Goal: Transaction & Acquisition: Purchase product/service

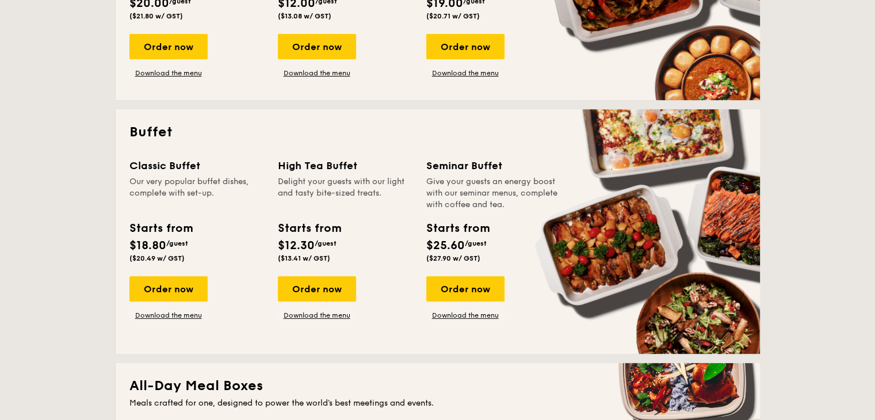
scroll to position [345, 0]
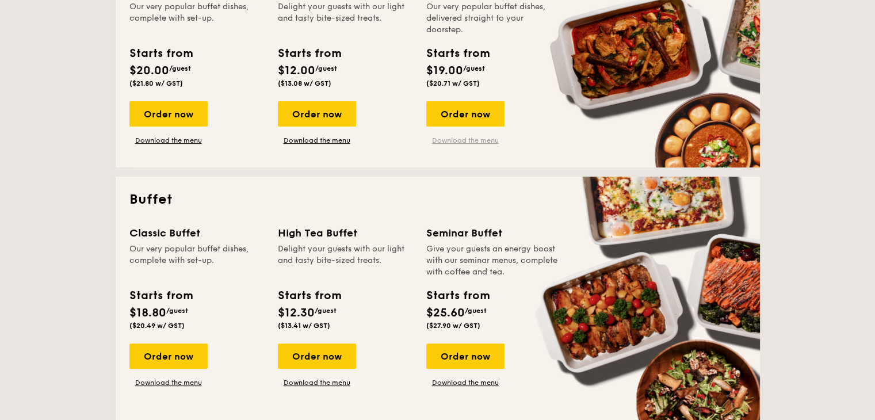
click at [467, 142] on link "Download the menu" at bounding box center [465, 140] width 78 height 9
click at [179, 136] on link "Download the menu" at bounding box center [168, 140] width 78 height 9
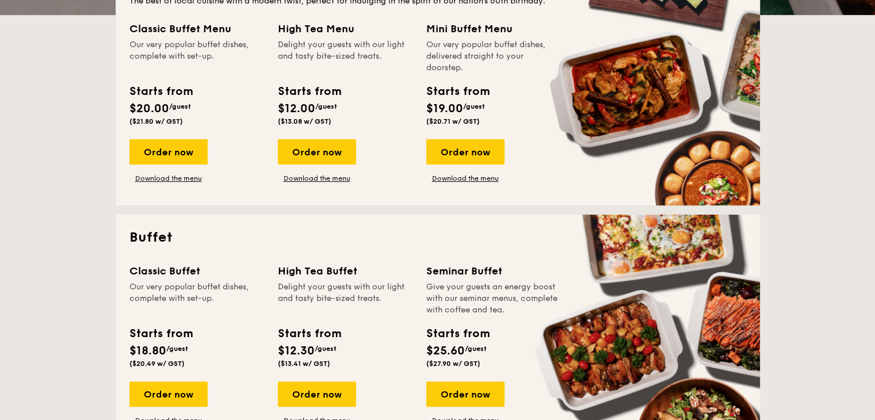
scroll to position [288, 0]
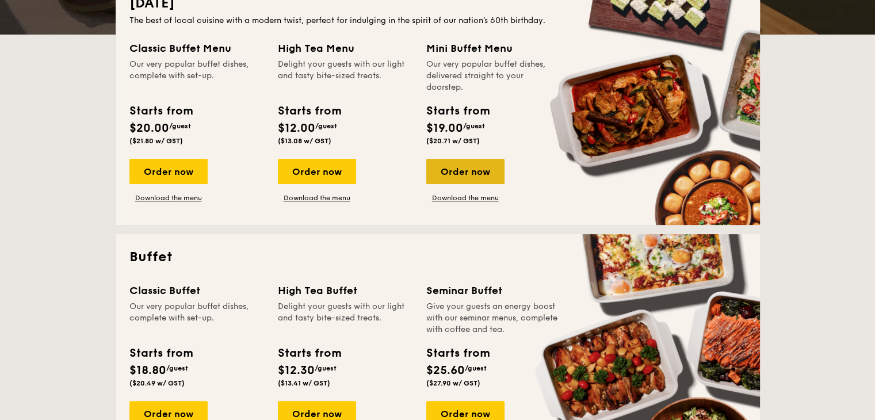
click at [483, 175] on div "Order now" at bounding box center [465, 171] width 78 height 25
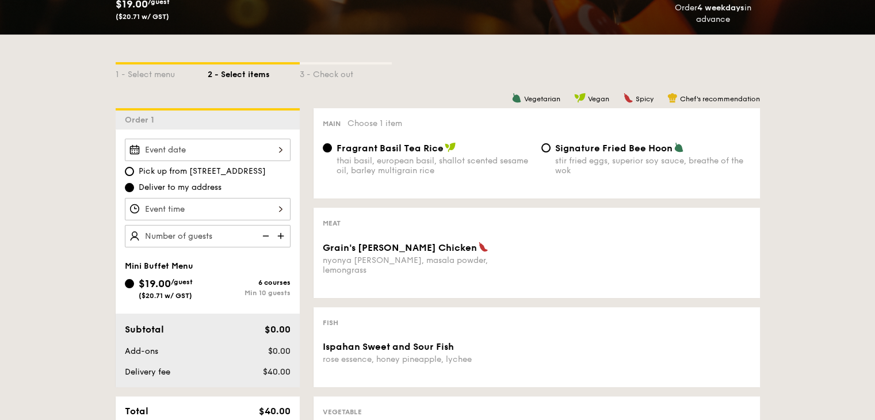
scroll to position [230, 0]
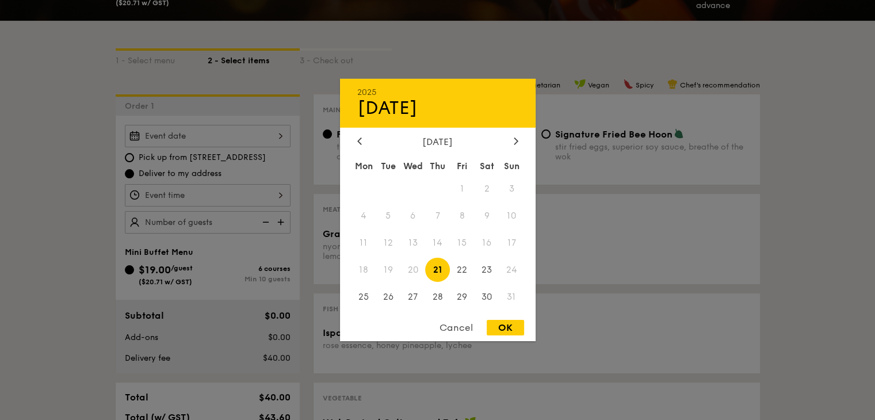
click at [282, 136] on div "2025 Aug [DATE] Tue Wed Thu Fri Sat Sun 1 2 3 4 5 6 7 8 9 10 11 12 13 14 15 16 …" at bounding box center [208, 136] width 166 height 22
click at [467, 270] on span "22" at bounding box center [462, 269] width 25 height 25
click at [507, 329] on div "OK" at bounding box center [505, 328] width 37 height 16
type input "[DATE]"
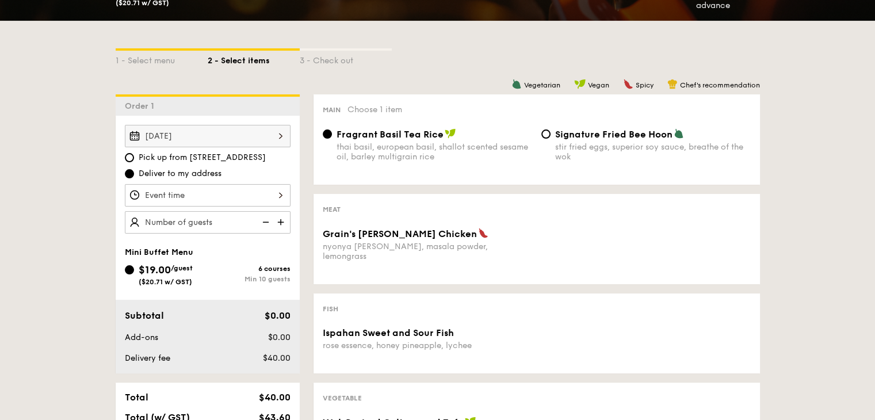
click at [276, 193] on div at bounding box center [208, 195] width 166 height 22
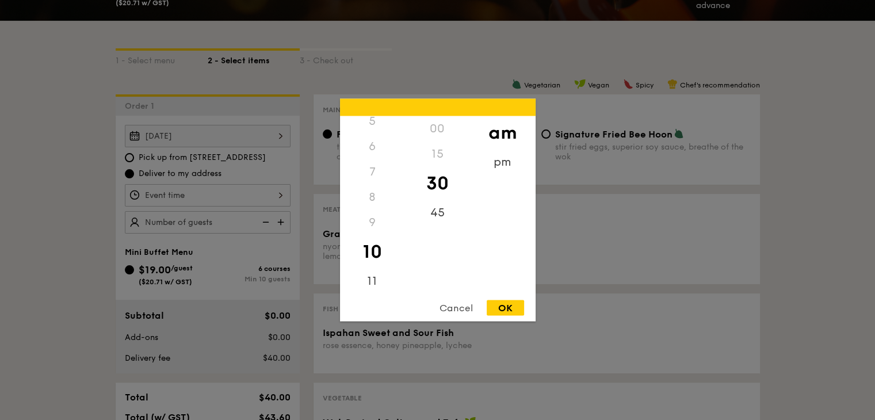
scroll to position [136, 0]
drag, startPoint x: 374, startPoint y: 274, endPoint x: 383, endPoint y: 271, distance: 9.3
click at [374, 274] on div "11" at bounding box center [372, 282] width 65 height 33
click at [444, 211] on div "45" at bounding box center [437, 216] width 65 height 33
click at [506, 310] on div "OK" at bounding box center [505, 308] width 37 height 16
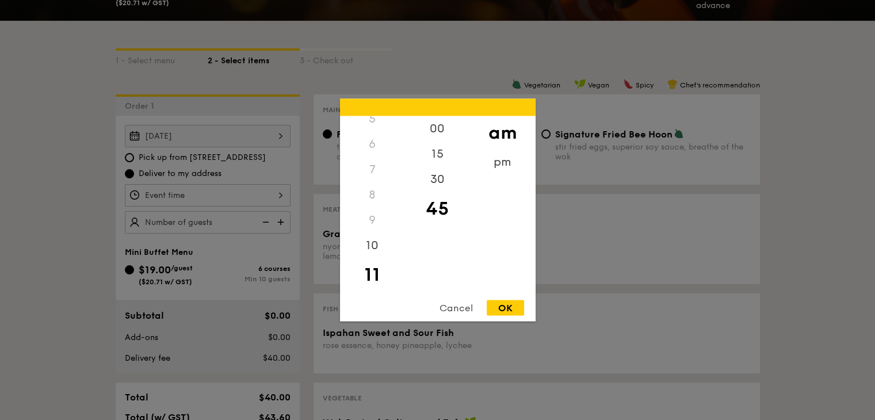
type input "11:45AM"
click at [248, 198] on div "11:45AM 12 1 2 3 4 5 6 7 8 9 10 11 00 15 30 45 am pm Cancel OK" at bounding box center [208, 195] width 166 height 22
click at [382, 137] on div "12" at bounding box center [372, 128] width 65 height 25
click at [372, 129] on div "12" at bounding box center [372, 128] width 65 height 25
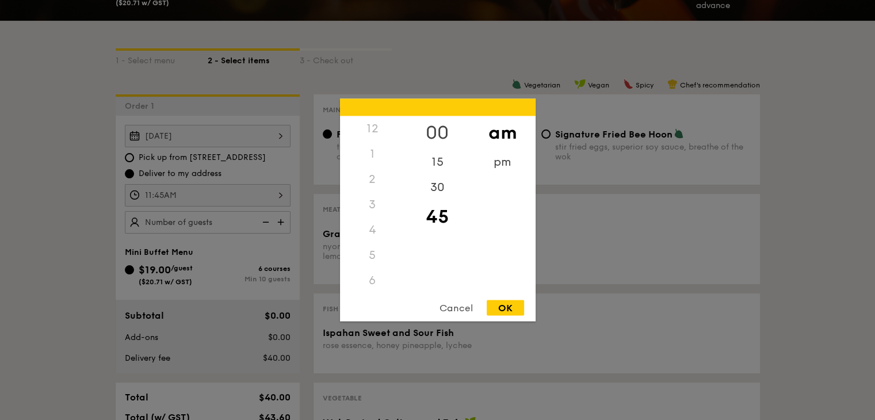
click at [443, 134] on div "00" at bounding box center [437, 132] width 65 height 33
click at [375, 127] on div "12" at bounding box center [372, 128] width 65 height 25
click at [506, 170] on div "pm" at bounding box center [502, 166] width 65 height 33
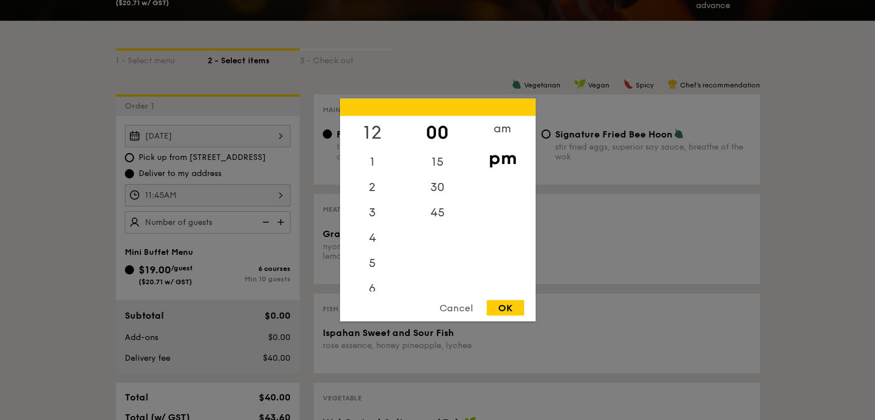
click at [379, 136] on div "12" at bounding box center [372, 132] width 65 height 33
click at [513, 205] on div "am pm" at bounding box center [502, 203] width 65 height 175
click at [470, 309] on div "Cancel" at bounding box center [456, 308] width 56 height 16
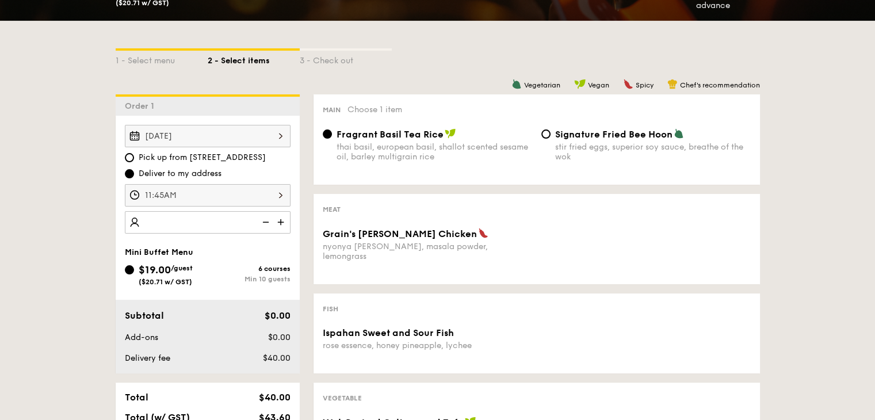
click at [232, 240] on div "[DATE] Pick up from [STREET_ADDRESS] Deliver to my address 11:45AM 28 guests Mi…" at bounding box center [208, 245] width 184 height 258
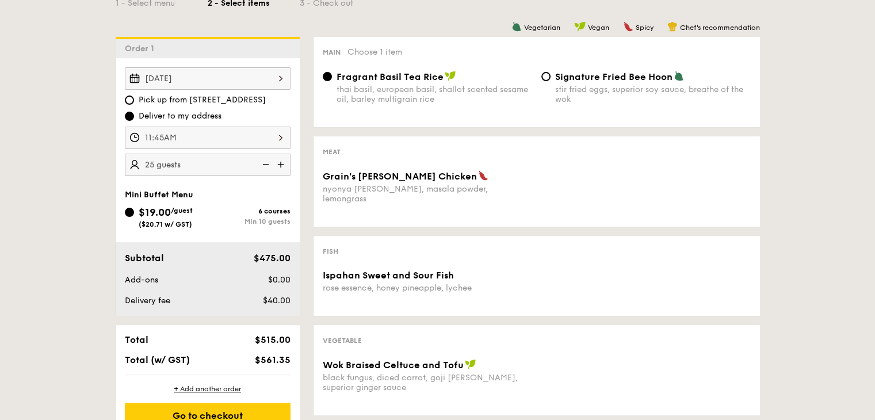
scroll to position [345, 0]
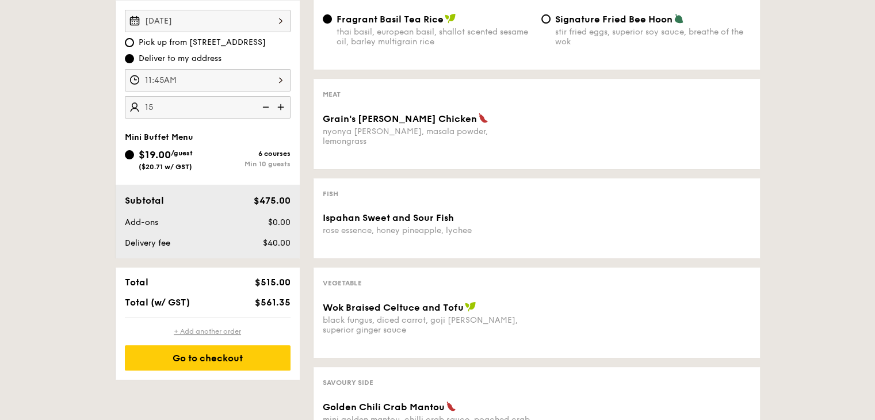
type input "15 guests"
click at [209, 332] on div "+ Add another order" at bounding box center [208, 331] width 166 height 9
radio input "true"
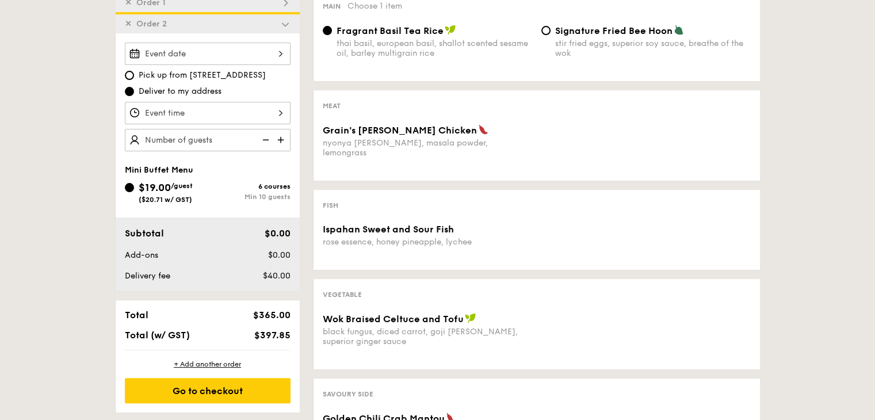
scroll to position [329, 0]
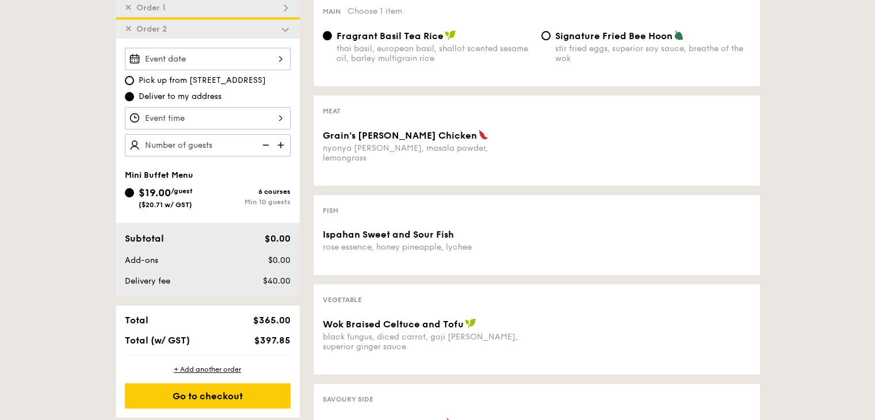
click at [280, 57] on div at bounding box center [208, 59] width 166 height 22
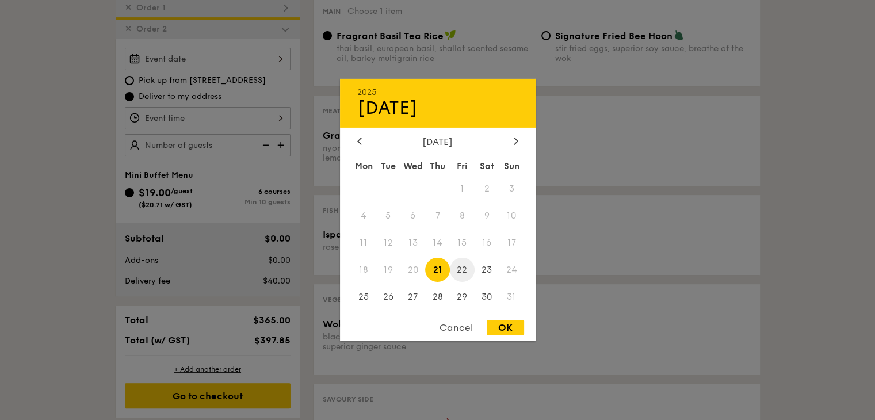
click at [465, 268] on span "22" at bounding box center [462, 269] width 25 height 25
click at [502, 331] on div "OK" at bounding box center [505, 328] width 37 height 16
type input "[DATE]"
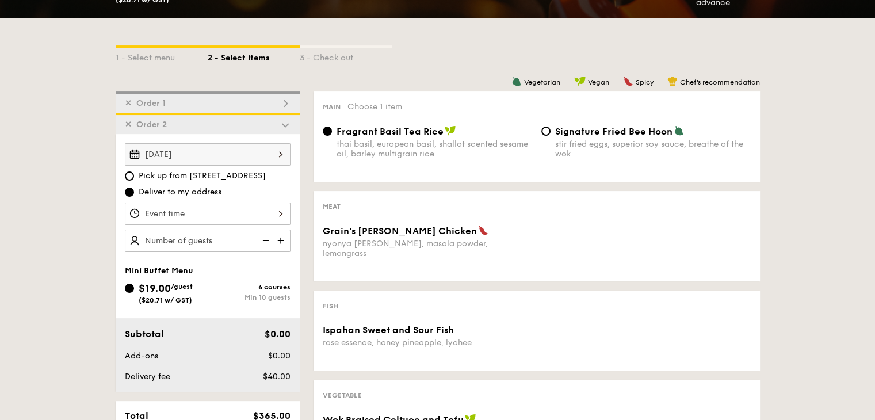
scroll to position [213, 0]
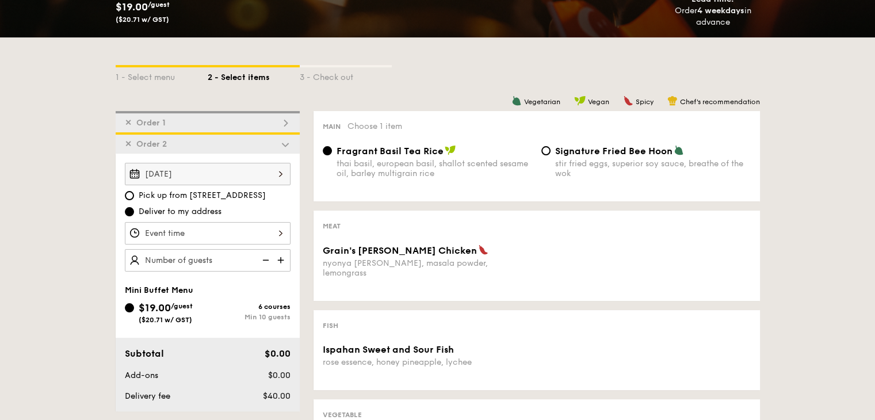
click at [258, 120] on div "✕ Order 1" at bounding box center [208, 121] width 184 height 21
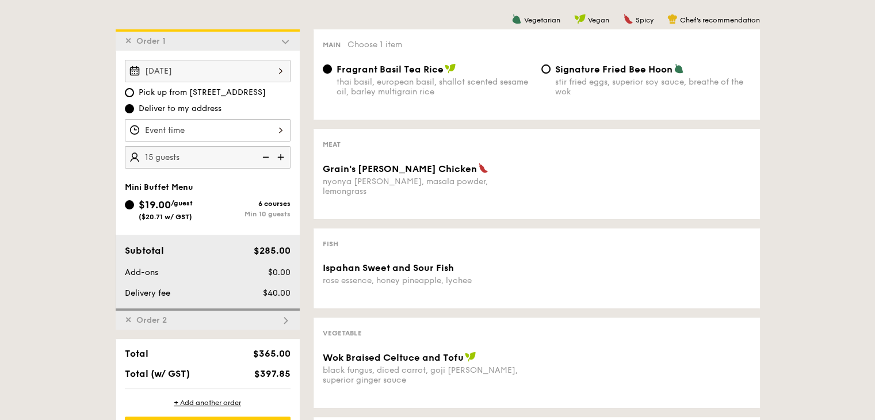
scroll to position [307, 0]
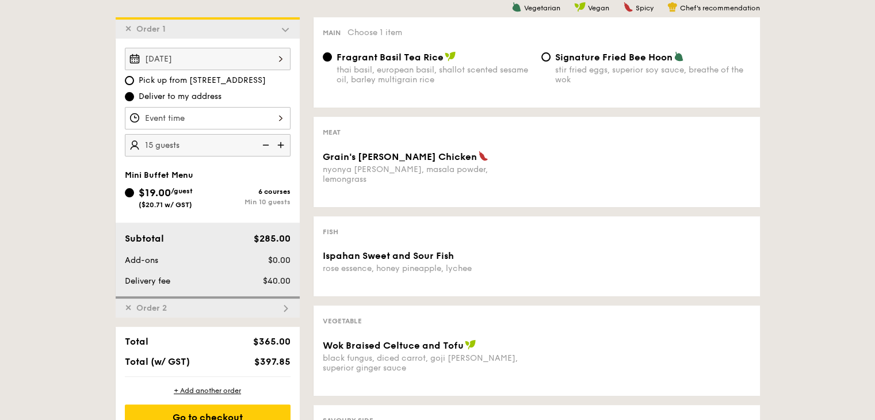
click at [290, 309] on div "✕ Order 2" at bounding box center [208, 306] width 184 height 21
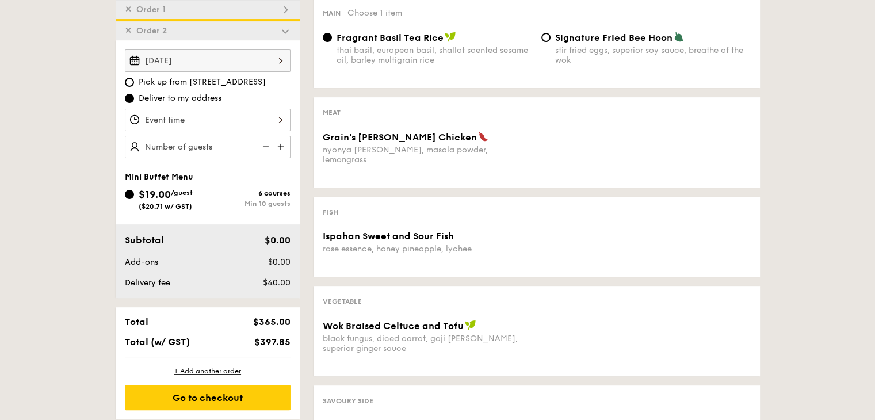
scroll to position [329, 0]
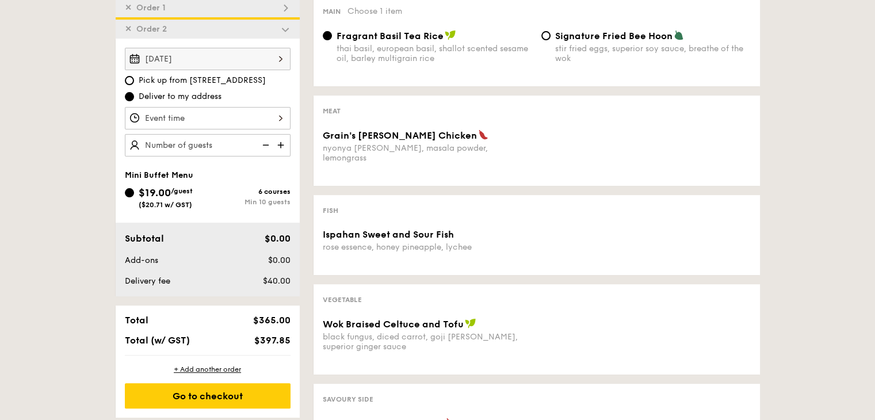
click at [240, 111] on div at bounding box center [208, 118] width 166 height 22
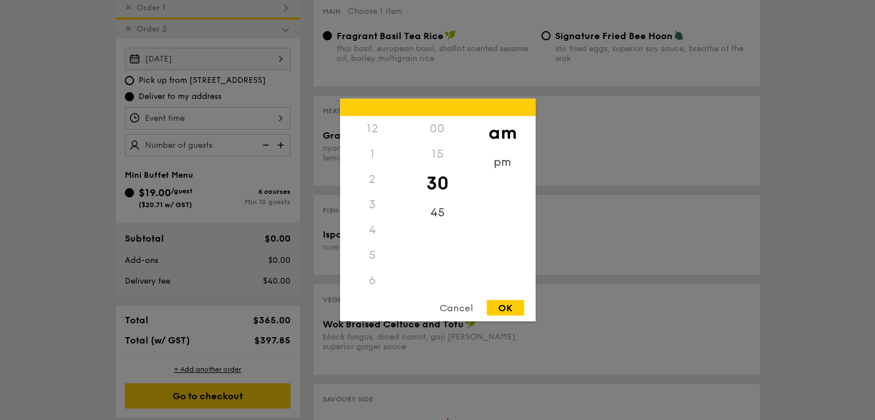
scroll to position [127, 0]
click at [374, 279] on div "11" at bounding box center [372, 292] width 65 height 33
click at [438, 207] on div "45" at bounding box center [437, 216] width 65 height 33
click at [498, 310] on div "OK" at bounding box center [505, 308] width 37 height 16
type input "11:45AM"
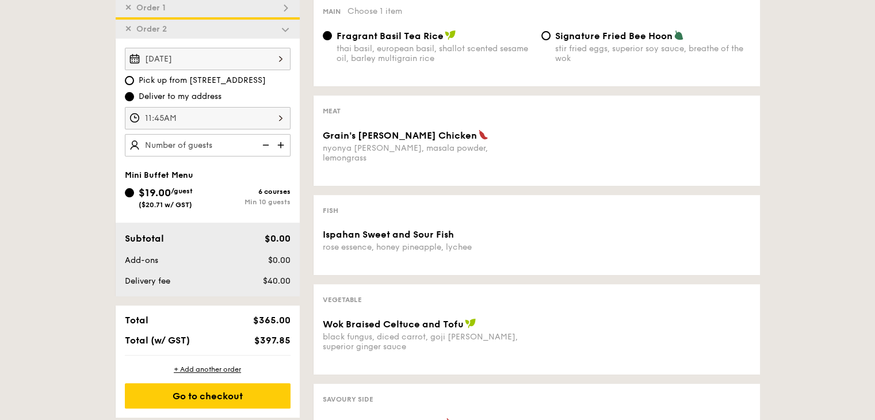
click at [550, 38] on div "Signature Fried Bee Hoon stir fried eggs, superior soy sauce, breathe of the wok" at bounding box center [646, 46] width 219 height 33
click at [543, 37] on input "Signature Fried Bee Hoon stir fried eggs, superior soy sauce, breathe of the wok" at bounding box center [545, 35] width 9 height 9
radio input "true"
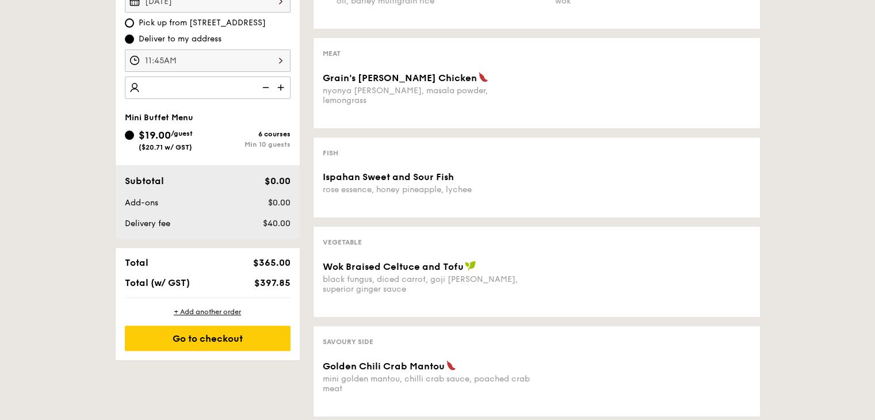
scroll to position [329, 0]
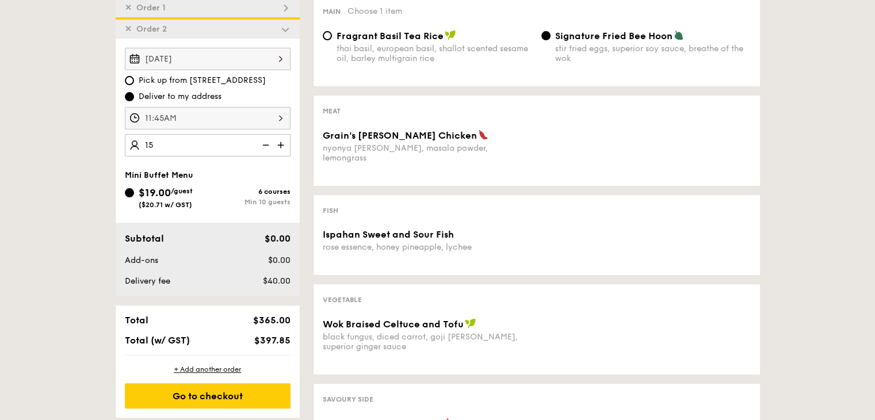
type input "15 guests"
click at [289, 120] on div "11:45AM" at bounding box center [208, 118] width 166 height 22
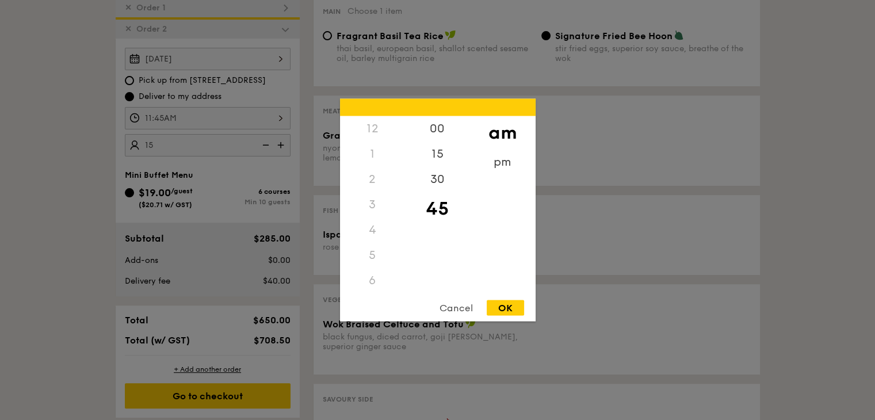
scroll to position [136, 0]
click at [468, 309] on div "Cancel" at bounding box center [456, 308] width 56 height 16
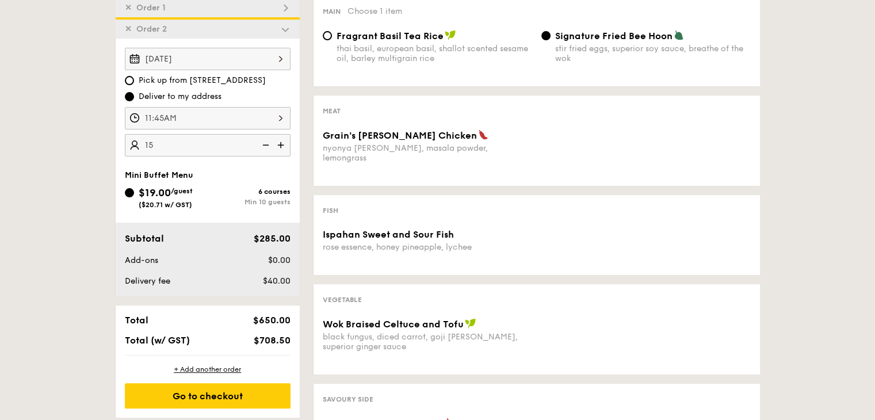
click at [288, 9] on img at bounding box center [285, 8] width 10 height 10
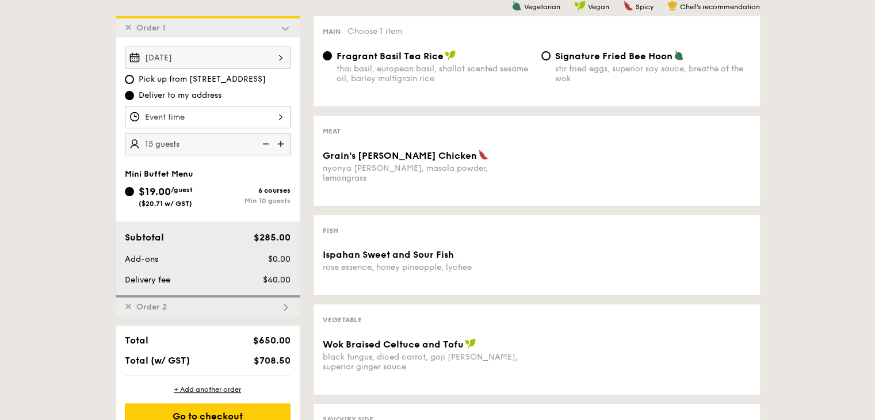
scroll to position [307, 0]
click at [290, 309] on img at bounding box center [285, 308] width 10 height 10
radio input "false"
radio input "true"
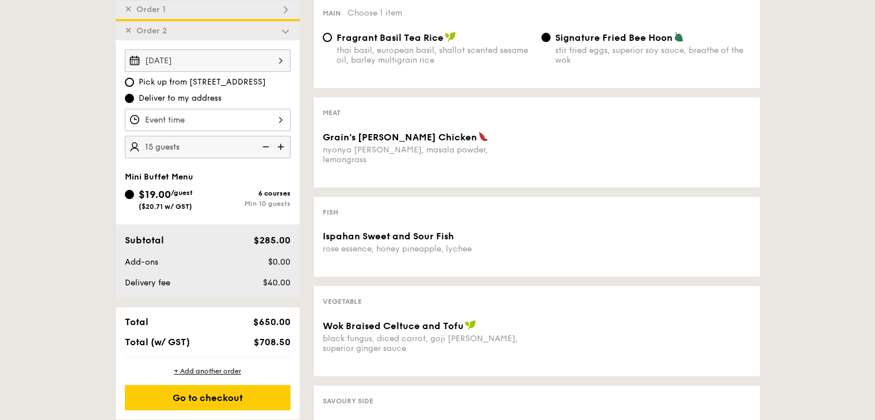
scroll to position [329, 0]
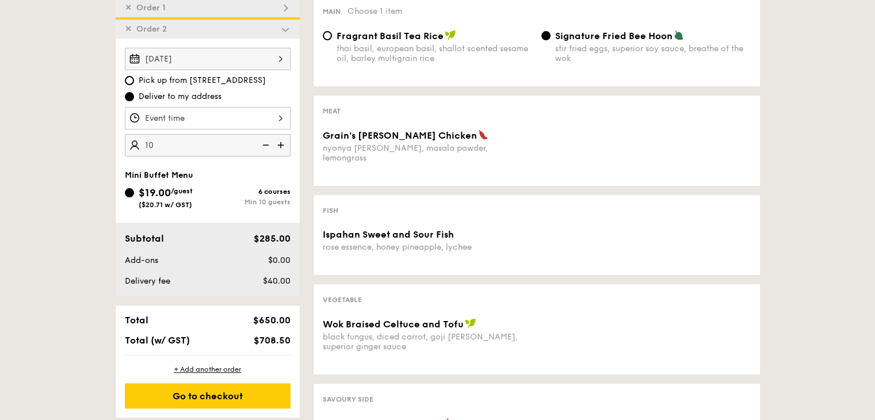
type input "10 guests"
click at [71, 184] on div "1 - Select menu 2 - Select items 3 - Check out ✕ Order 1 ✕ Order 2 [DATE] Pick …" at bounding box center [437, 252] width 875 height 660
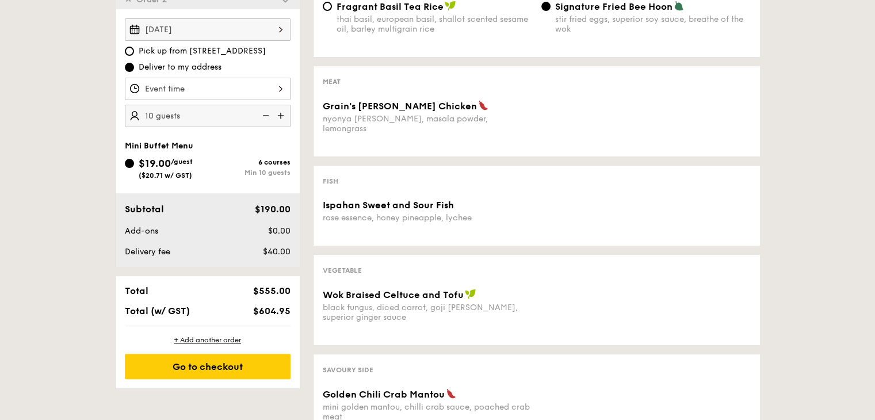
scroll to position [386, 0]
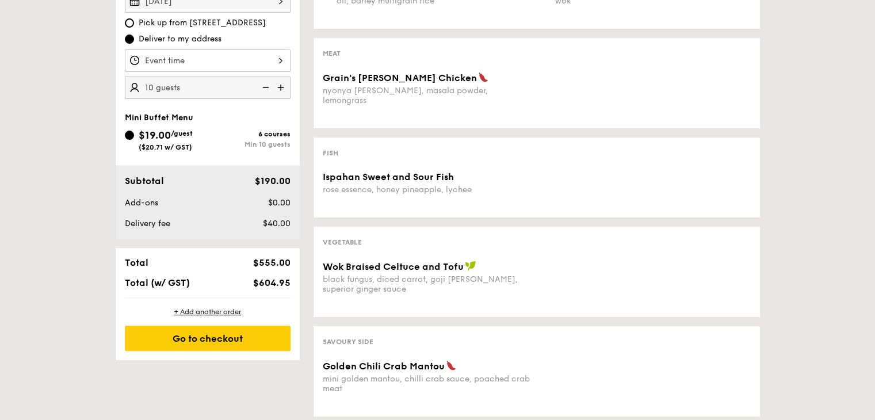
click at [213, 235] on div "Subtotal $190.00 Add-ons $0.00 Delivery fee $40.00" at bounding box center [208, 202] width 184 height 74
click at [240, 209] on div "Subtotal $190.00 Add-ons $0.00 Delivery fee $40.00" at bounding box center [208, 202] width 184 height 74
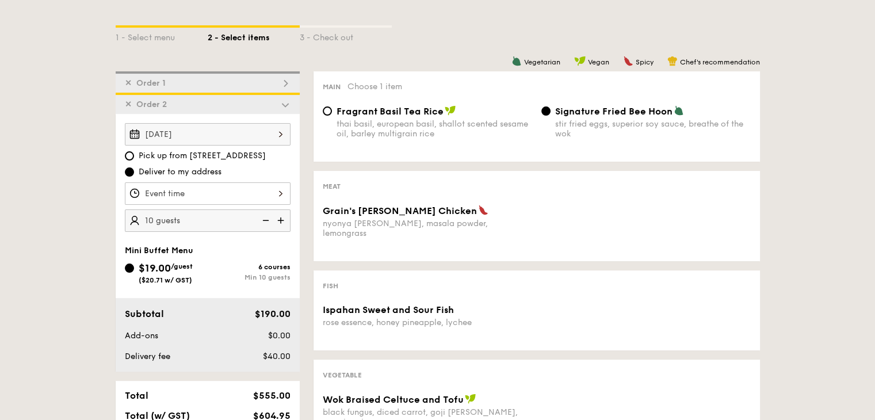
scroll to position [271, 0]
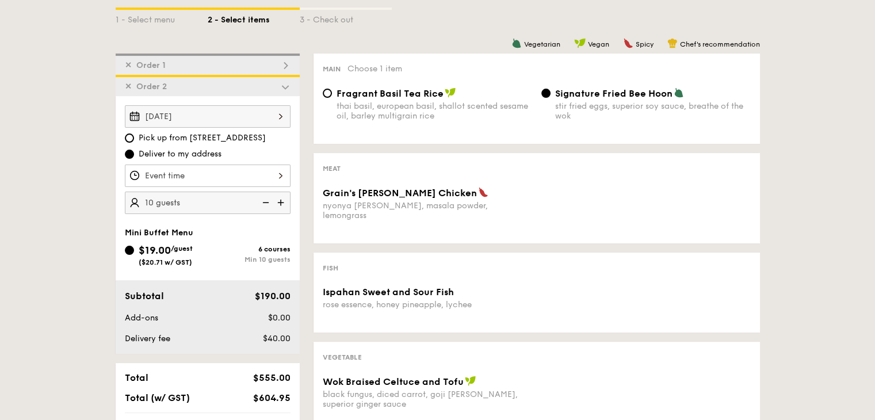
click at [232, 63] on div "✕ Order 1" at bounding box center [208, 64] width 184 height 21
radio input "true"
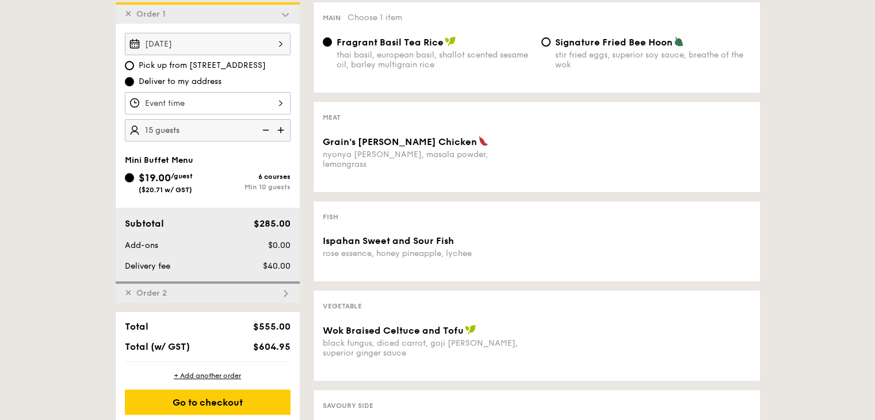
scroll to position [365, 0]
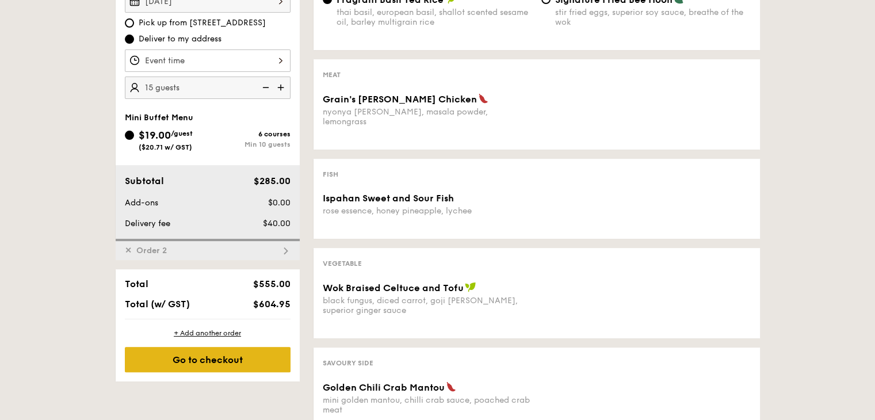
click at [224, 354] on div "Go to checkout" at bounding box center [208, 359] width 166 height 25
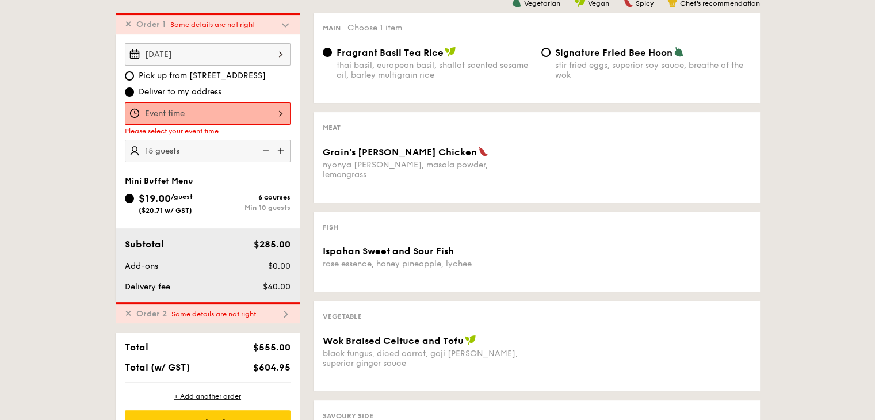
scroll to position [307, 0]
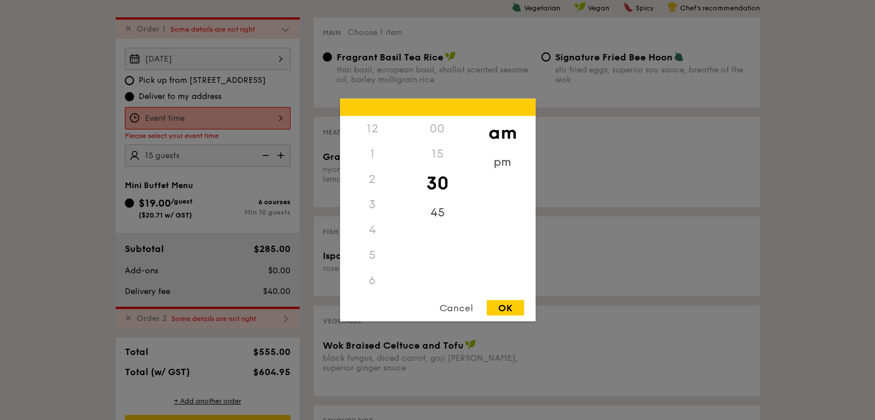
click at [274, 112] on div "12 1 2 3 4 5 6 7 8 9 10 11 00 15 30 45 am pm Cancel OK" at bounding box center [208, 118] width 166 height 22
click at [382, 282] on div "11" at bounding box center [372, 292] width 65 height 33
click at [429, 215] on div "45" at bounding box center [437, 216] width 65 height 33
click at [508, 318] on div "Cancel OK" at bounding box center [438, 310] width 196 height 21
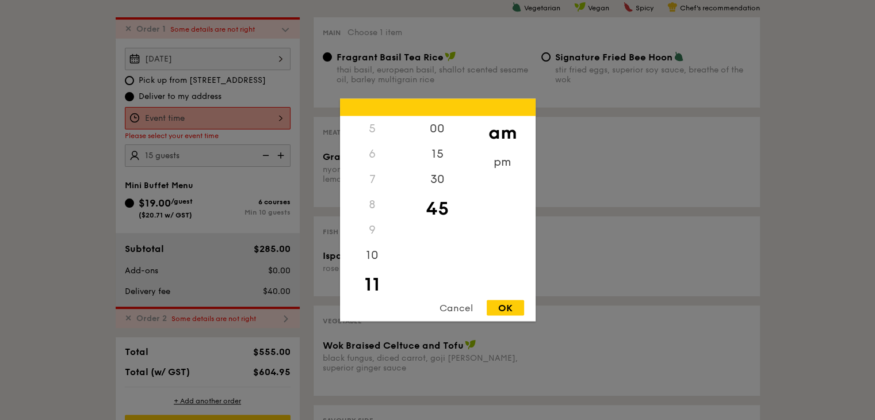
click at [511, 309] on div "OK" at bounding box center [505, 308] width 37 height 16
type input "11:45AM"
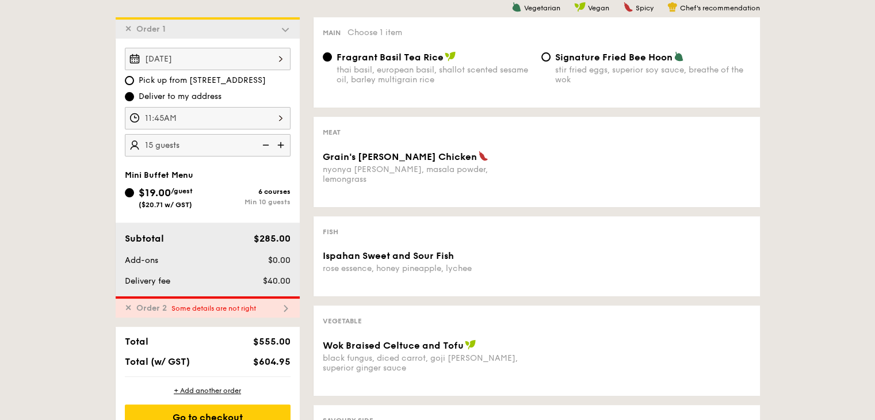
click at [295, 307] on div "✕ Order 2 Some details are not right" at bounding box center [208, 306] width 184 height 21
radio input "false"
radio input "true"
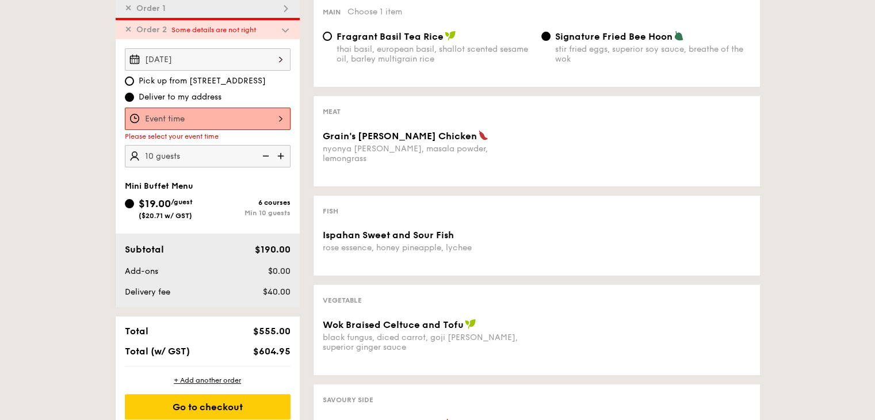
scroll to position [329, 0]
click at [282, 116] on div at bounding box center [208, 118] width 166 height 22
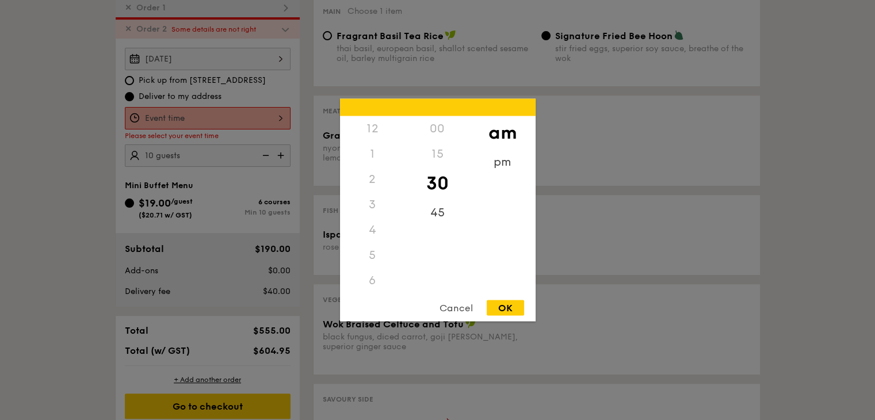
scroll to position [127, 0]
click at [380, 280] on div "11" at bounding box center [372, 292] width 65 height 33
click at [433, 209] on div "45" at bounding box center [437, 216] width 65 height 33
click at [509, 307] on div "OK" at bounding box center [505, 308] width 37 height 16
type input "11:45AM"
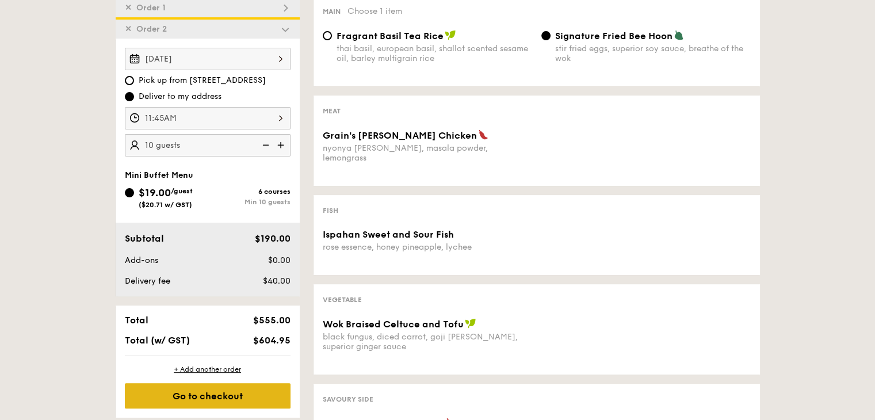
click at [266, 396] on div "Go to checkout" at bounding box center [208, 395] width 166 height 25
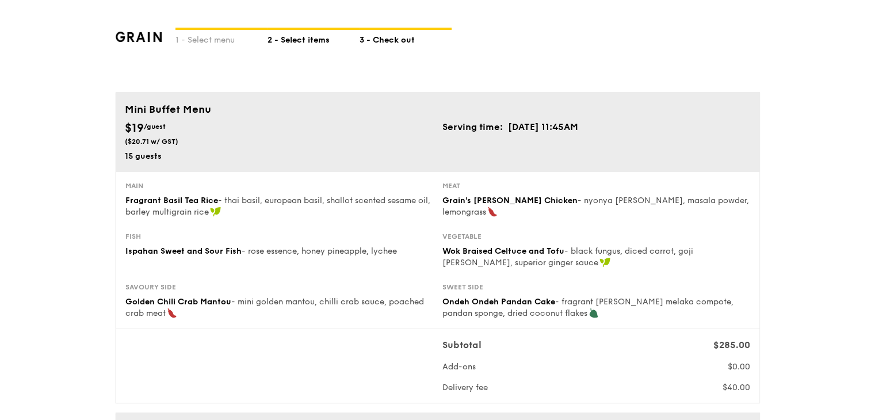
click at [335, 40] on div "2 - Select items" at bounding box center [314, 38] width 92 height 16
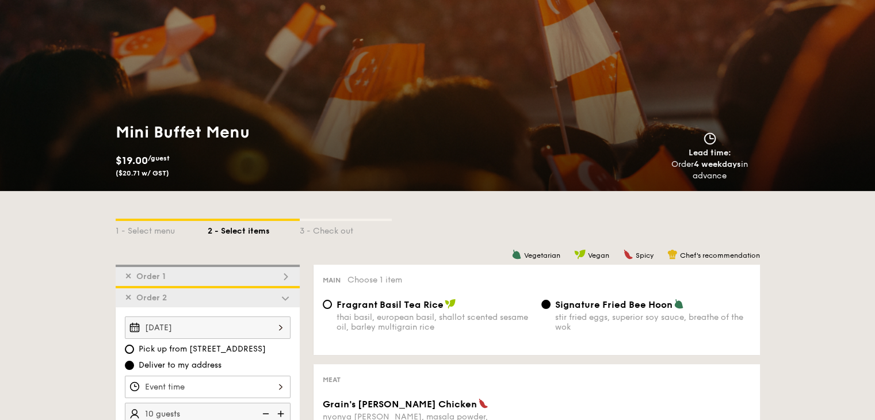
scroll to position [173, 0]
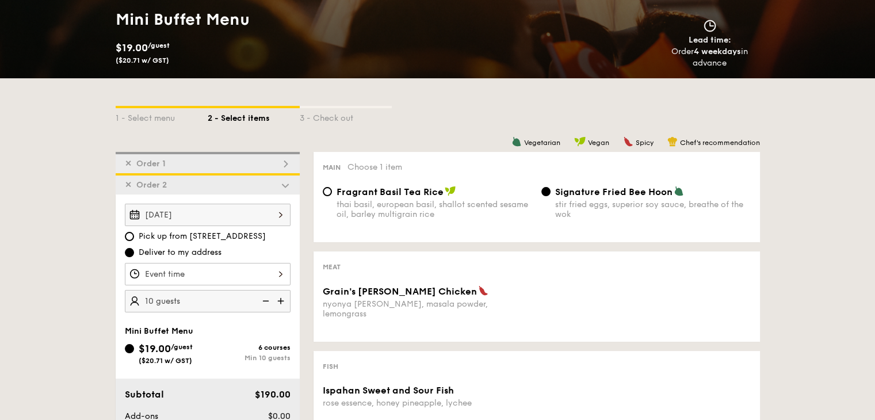
click at [132, 185] on span "Order 2" at bounding box center [152, 185] width 40 height 10
click at [129, 187] on span "✕" at bounding box center [128, 185] width 7 height 10
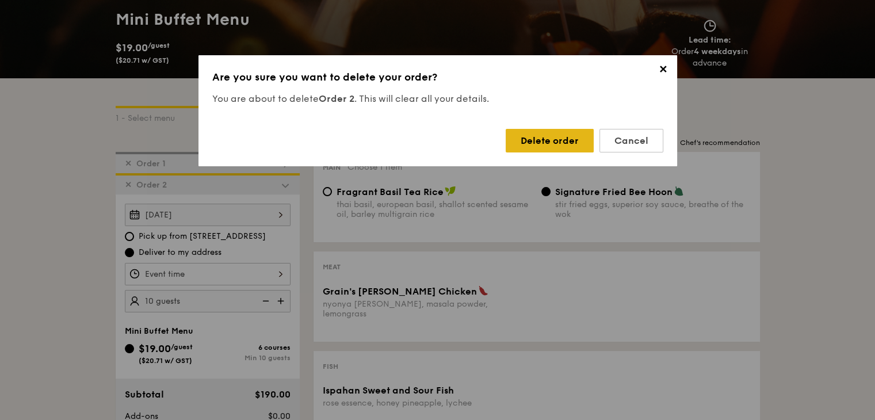
click at [550, 146] on div "Delete order" at bounding box center [550, 141] width 88 height 24
radio input "true"
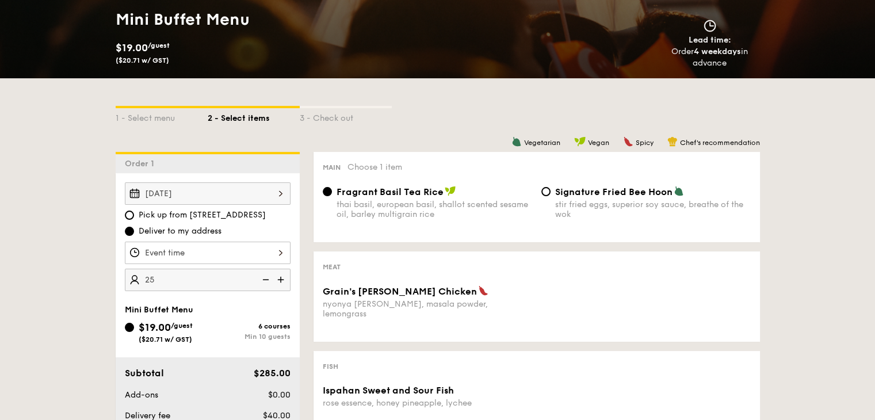
type input "25 guests"
click at [258, 343] on div "$19.00 /guest ($20.71 w/ GST) 6 courses Min 10 guests" at bounding box center [207, 334] width 175 height 31
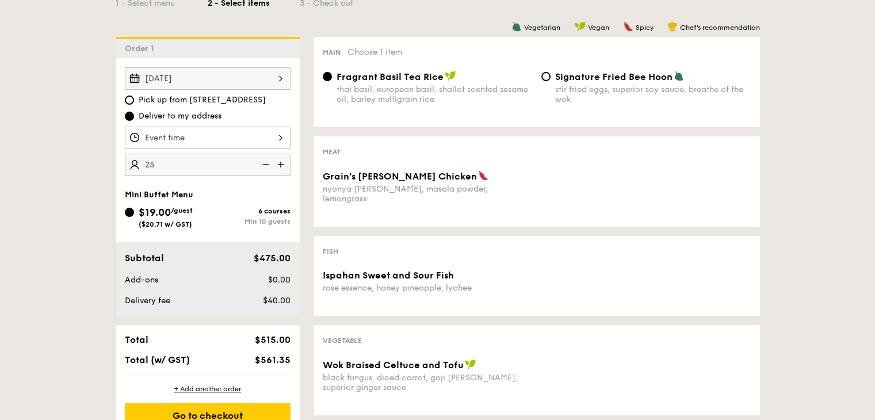
scroll to position [345, 0]
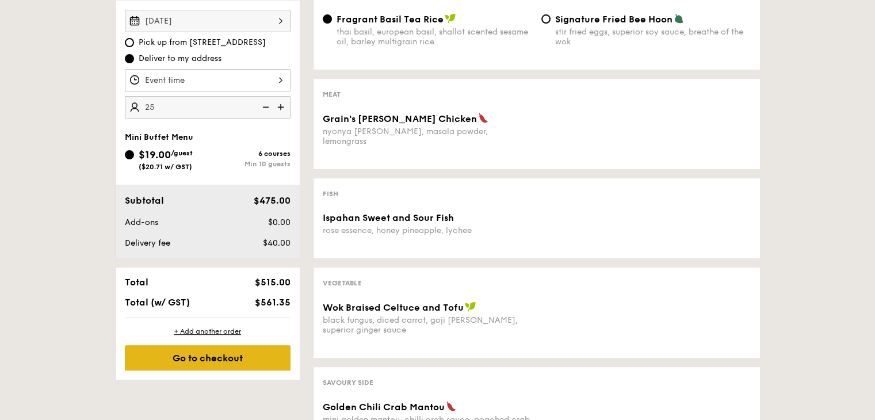
click at [253, 353] on div "Go to checkout" at bounding box center [208, 357] width 166 height 25
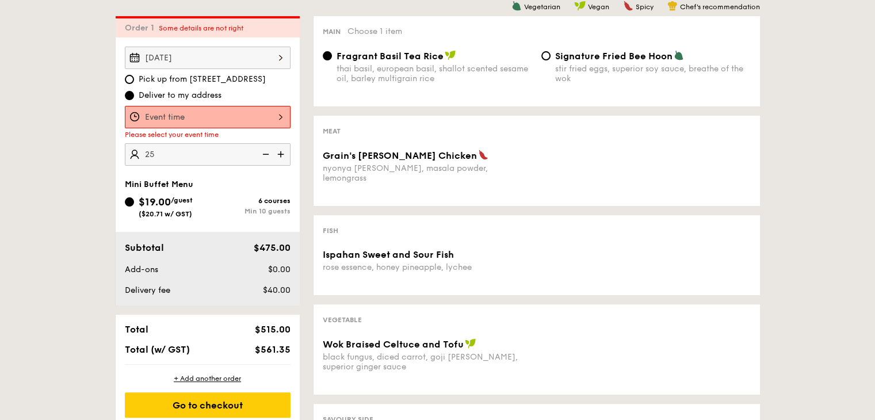
scroll to position [307, 0]
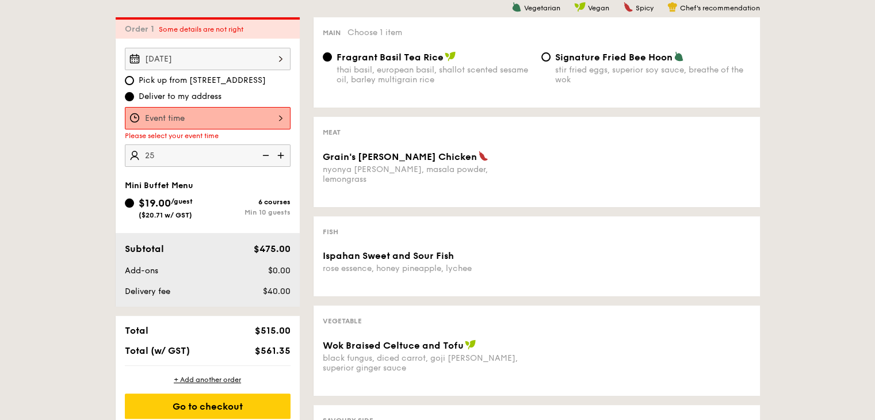
click at [276, 114] on div at bounding box center [208, 118] width 166 height 22
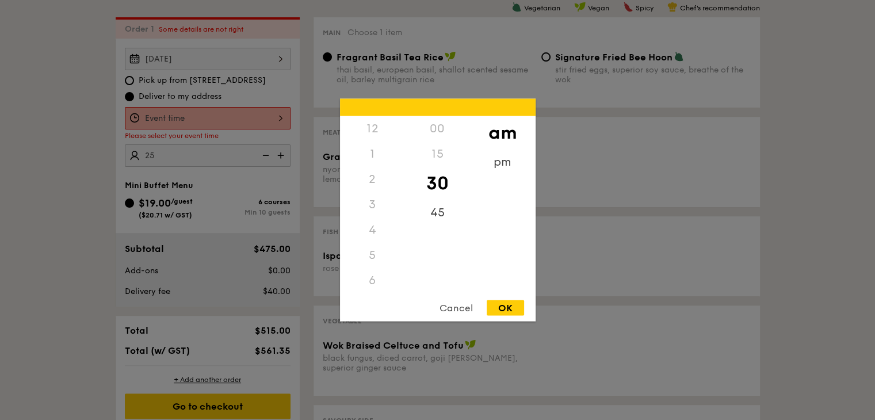
scroll to position [127, 0]
click at [377, 279] on div "11" at bounding box center [372, 292] width 65 height 33
click at [436, 215] on div "45" at bounding box center [437, 216] width 65 height 33
click at [493, 309] on div "OK" at bounding box center [505, 308] width 37 height 16
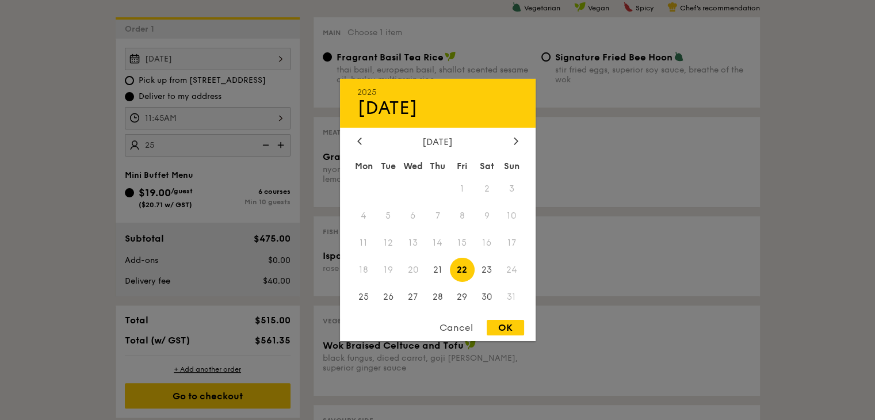
click at [239, 59] on div "[DATE] 2025 Aug [DATE] Tue Wed Thu Fri Sat Sun 1 2 3 4 5 6 7 8 9 10 11 12 13 14…" at bounding box center [208, 59] width 166 height 22
click at [465, 272] on span "22" at bounding box center [462, 269] width 25 height 25
click at [497, 324] on div "OK" at bounding box center [505, 328] width 37 height 16
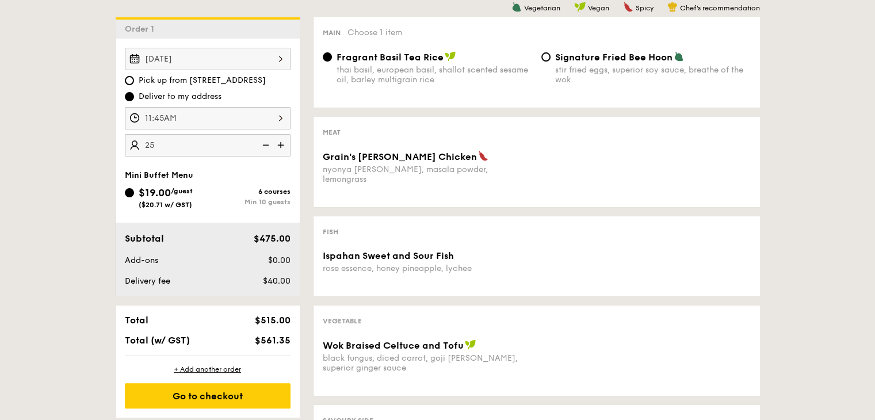
click at [273, 113] on div "11:45AM" at bounding box center [208, 118] width 166 height 22
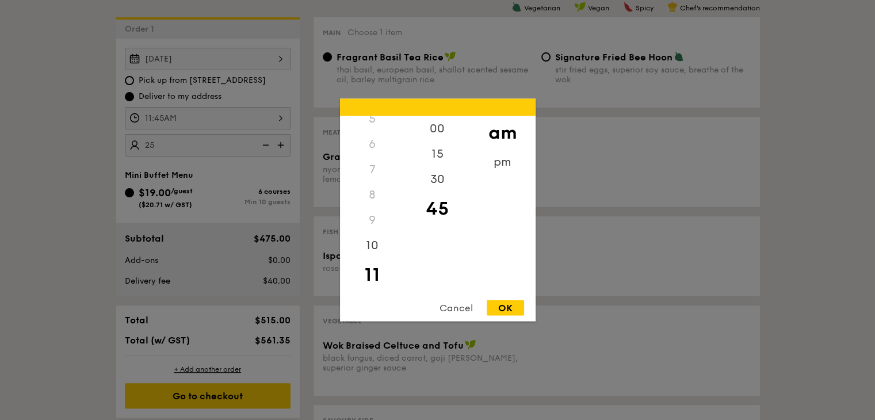
scroll to position [0, 0]
click at [494, 164] on div "pm" at bounding box center [502, 166] width 65 height 33
click at [376, 132] on div "12" at bounding box center [372, 132] width 65 height 33
click at [427, 133] on div "00" at bounding box center [437, 132] width 65 height 33
click at [504, 306] on div "OK" at bounding box center [505, 308] width 37 height 16
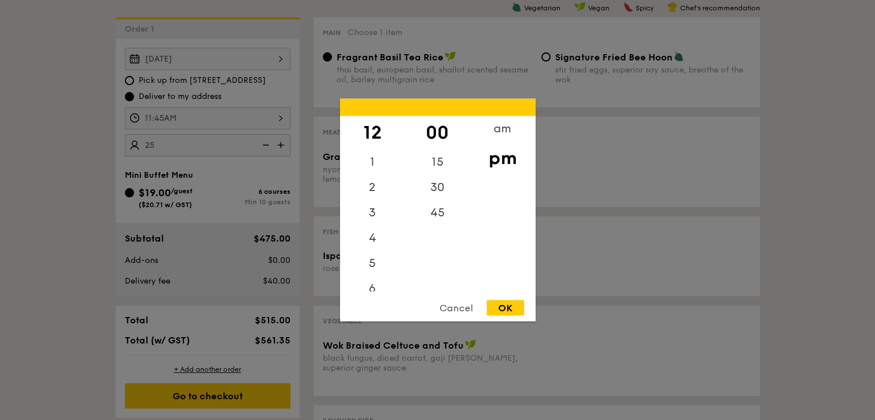
type input "12:00PM"
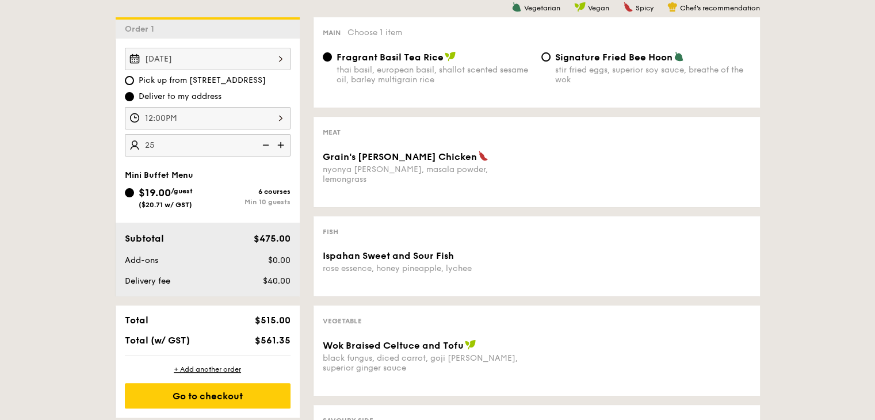
click at [67, 226] on div "1 - Select menu 2 - Select items 3 - Check out Order 1 [DATE] Pick up from [STR…" at bounding box center [437, 274] width 875 height 660
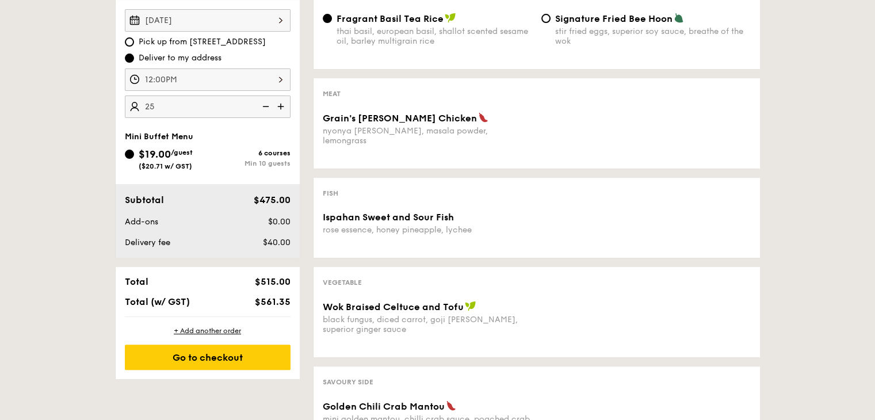
scroll to position [365, 0]
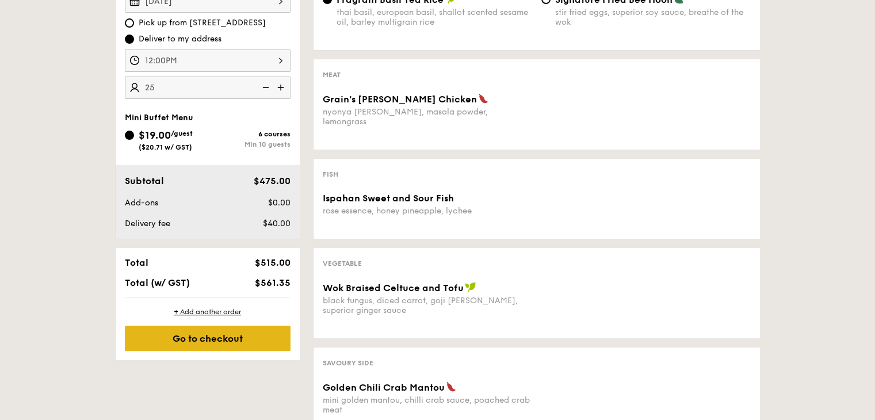
click at [250, 337] on div "Go to checkout" at bounding box center [208, 338] width 166 height 25
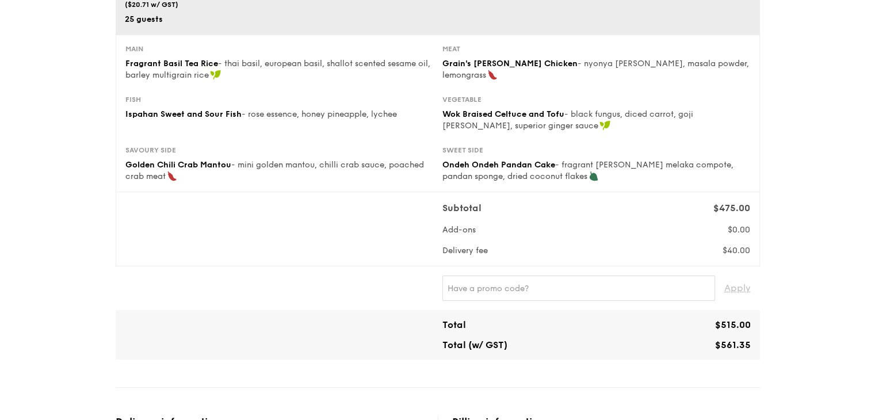
scroll to position [173, 0]
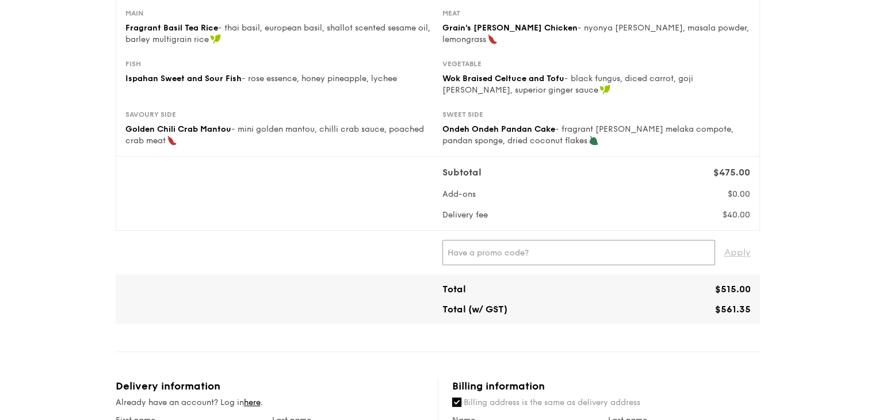
click at [540, 257] on input "text" at bounding box center [578, 252] width 273 height 25
click at [733, 249] on span "Apply" at bounding box center [737, 252] width 26 height 25
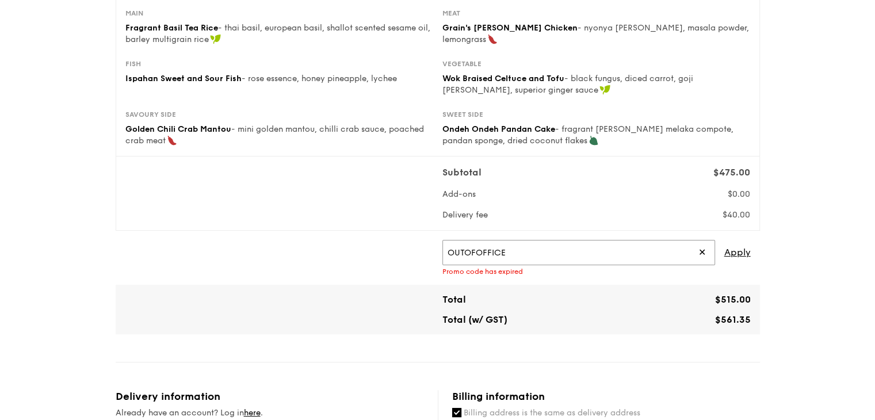
click at [591, 254] on input "OUTOFOFFICE" at bounding box center [578, 252] width 273 height 25
paste input "RF277205"
type input "RF277205"
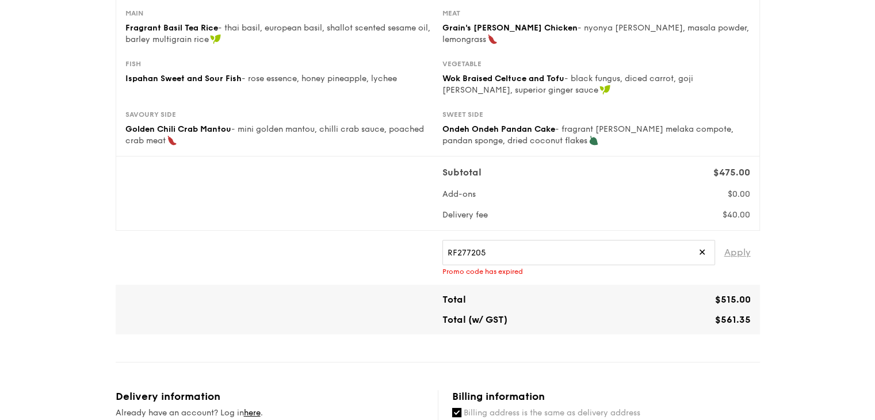
click at [741, 256] on span "Apply" at bounding box center [737, 252] width 26 height 25
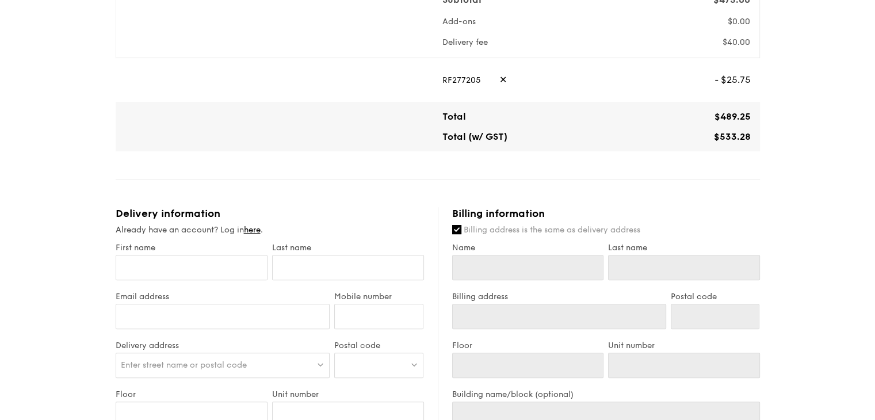
scroll to position [403, 0]
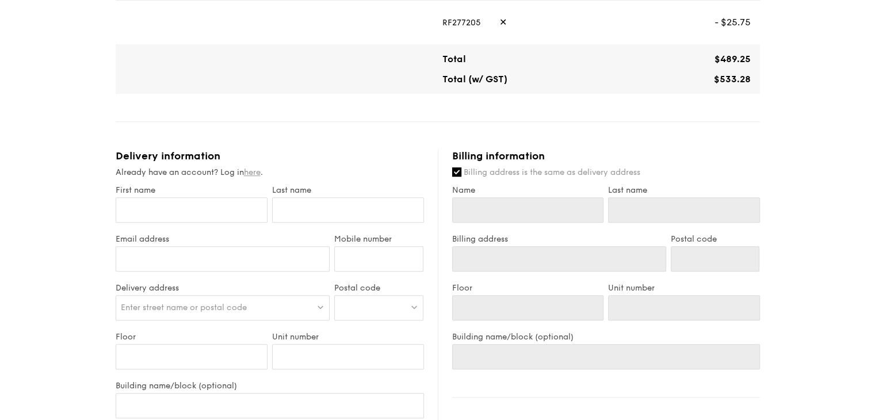
click at [254, 176] on link "here" at bounding box center [252, 172] width 17 height 10
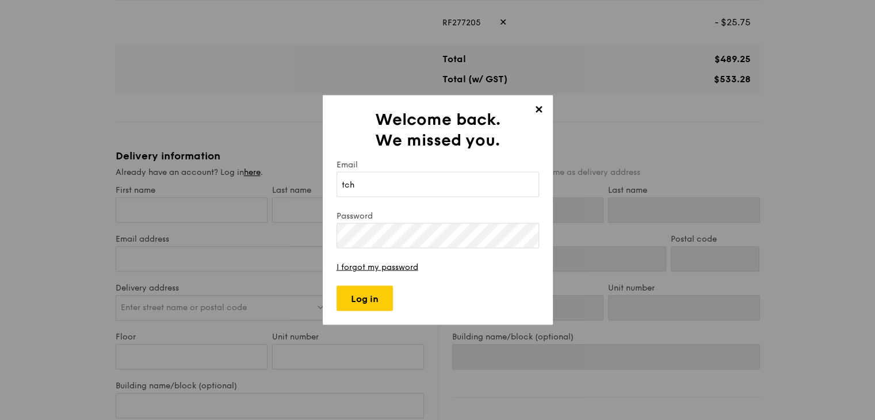
type input "[EMAIL_ADDRESS][DOMAIN_NAME]"
type input "[PERSON_NAME]"
type input "Hoon"
type input "[PERSON_NAME]"
type input "Hoon"
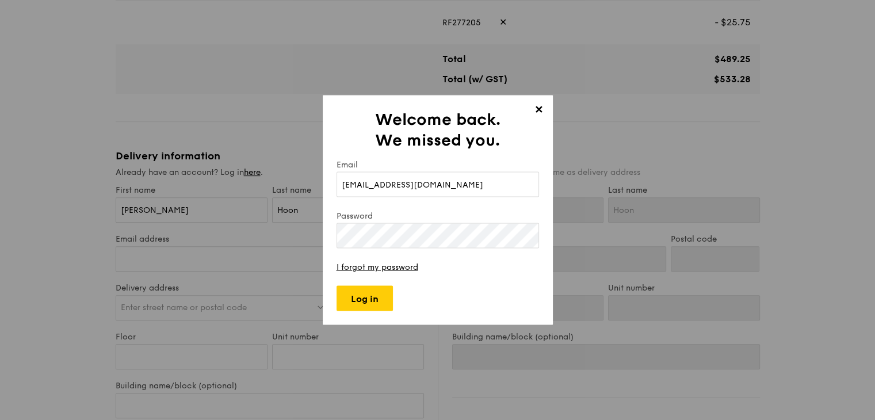
click at [539, 105] on span "✕" at bounding box center [539, 112] width 16 height 16
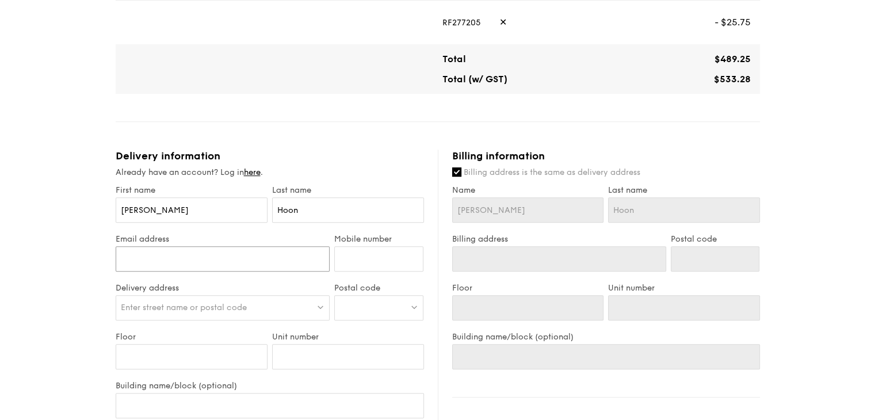
click at [266, 266] on input "Email address" at bounding box center [223, 258] width 215 height 25
type input "[EMAIL_ADDRESS][DOMAIN_NAME]"
type input "93831889"
click at [235, 303] on span "Enter street name or postal code" at bounding box center [184, 308] width 126 height 10
click at [233, 310] on input "search" at bounding box center [222, 308] width 213 height 25
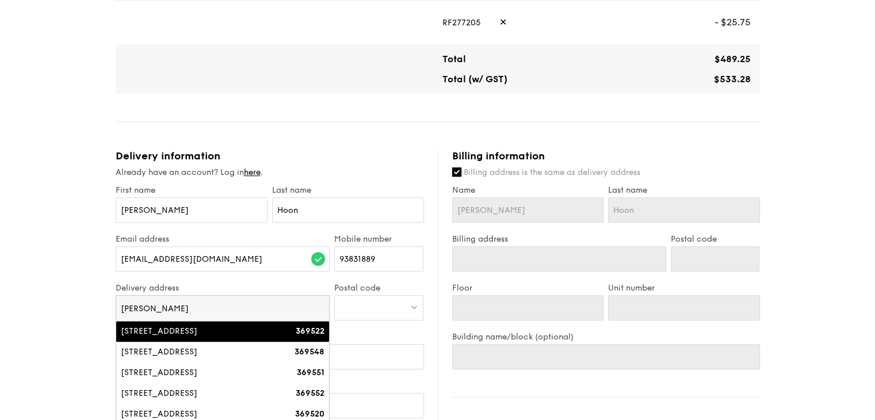
type input "[PERSON_NAME]"
click at [139, 339] on li "[STREET_ADDRESS] 369522" at bounding box center [222, 331] width 213 height 21
type input "[STREET_ADDRESS]"
type input "369522"
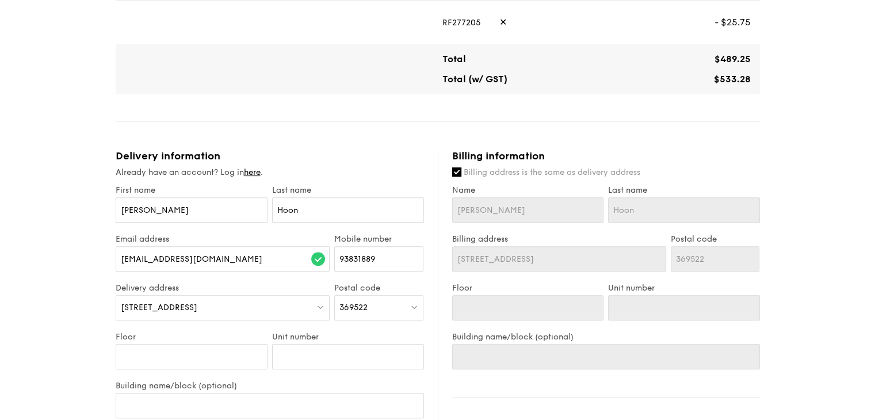
click at [228, 342] on div "Floor" at bounding box center [191, 356] width 156 height 49
click at [235, 352] on input "Floor" at bounding box center [192, 356] width 152 height 25
type input "1"
type input "10"
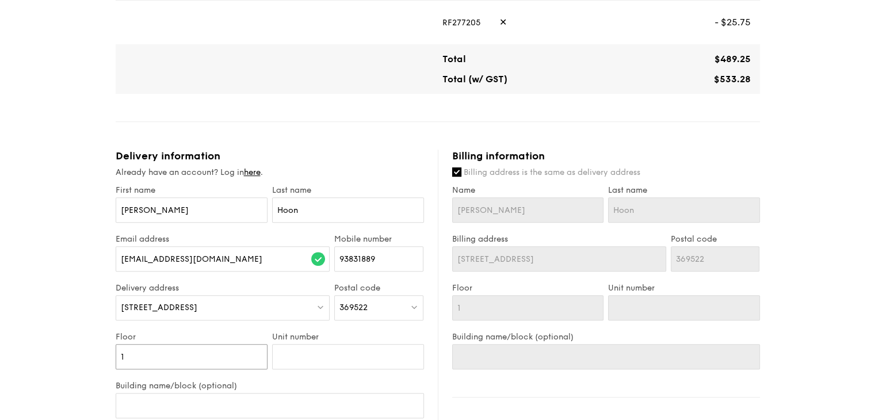
type input "10"
type input "0"
type input "01"
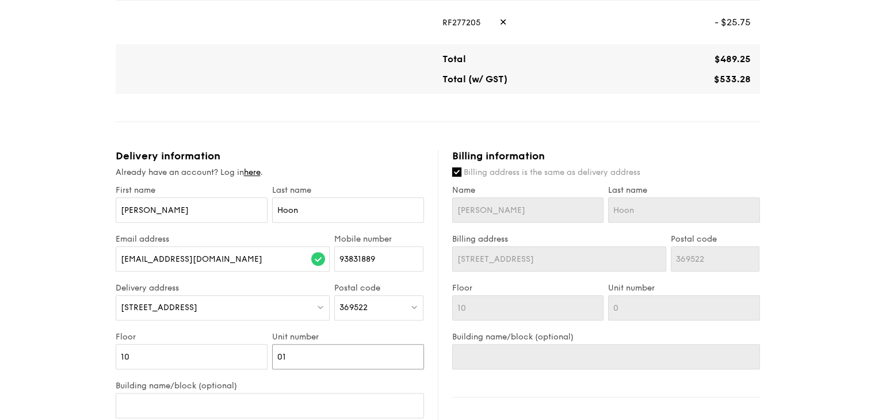
type input "01"
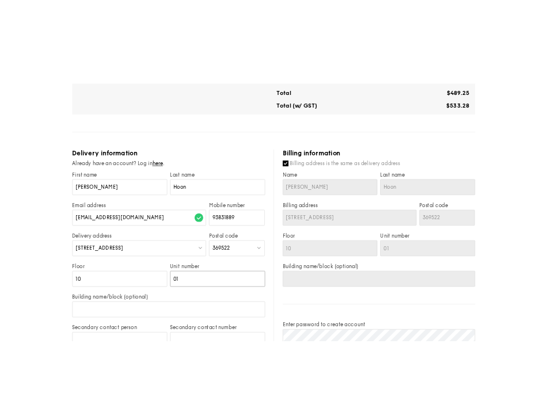
scroll to position [460, 0]
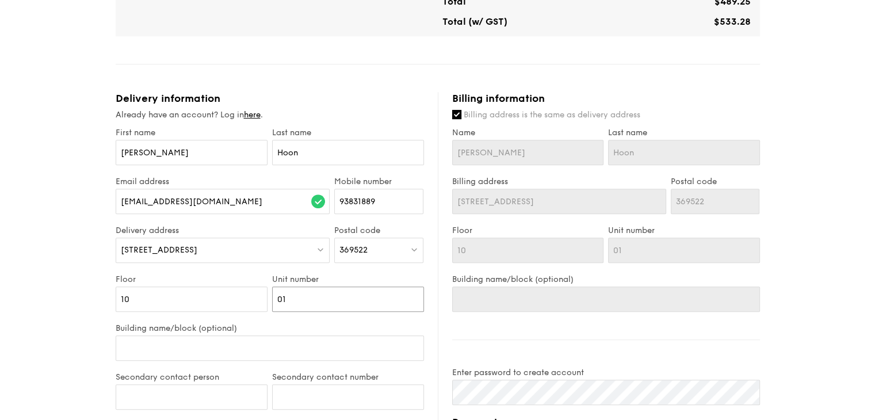
type input "01"
click at [199, 349] on input "Building name/block (optional)" at bounding box center [270, 347] width 308 height 25
paste input "[PERSON_NAME][GEOGRAPHIC_DATA]"
type input "[PERSON_NAME][GEOGRAPHIC_DATA]"
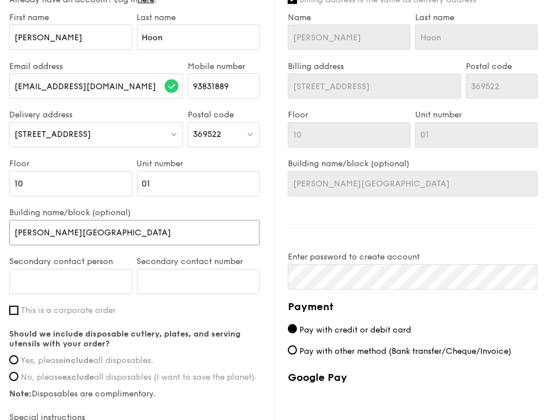
scroll to position [633, 0]
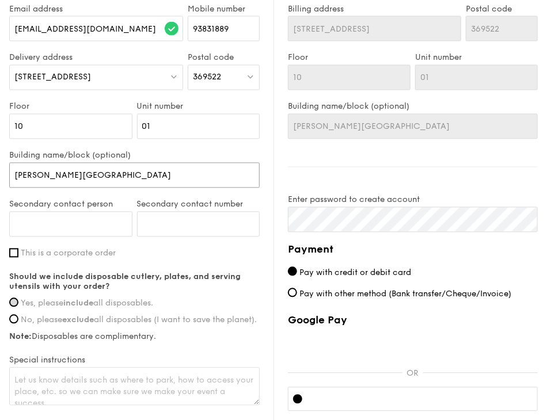
type input "[PERSON_NAME][GEOGRAPHIC_DATA]"
click at [15, 300] on input "Yes, please include all disposables." at bounding box center [13, 302] width 9 height 9
radio input "true"
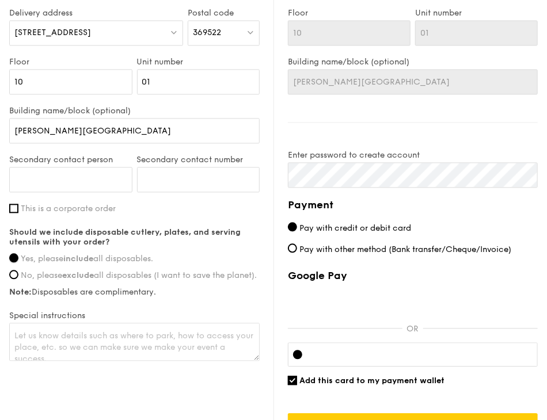
scroll to position [690, 0]
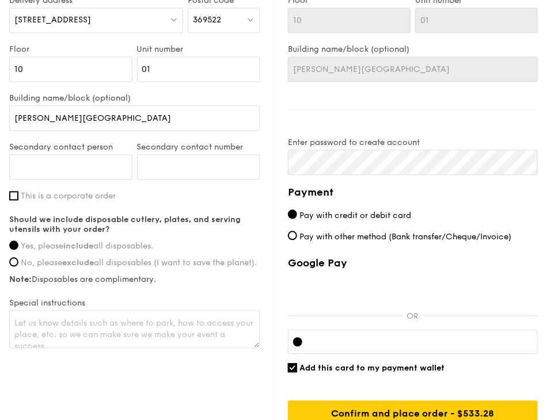
click at [389, 334] on div at bounding box center [413, 342] width 250 height 24
click at [302, 339] on div at bounding box center [413, 342] width 250 height 24
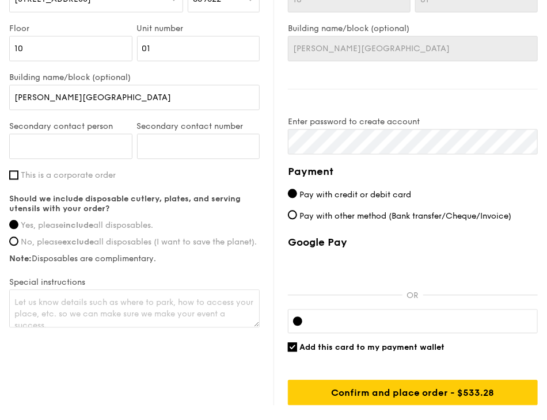
scroll to position [748, 0]
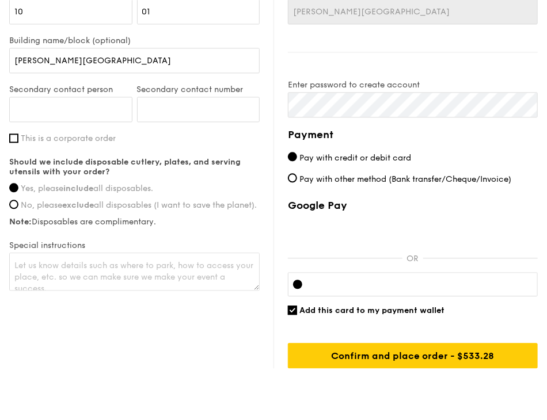
click at [414, 306] on span "Add this card to my payment wallet" at bounding box center [371, 311] width 145 height 10
click at [297, 306] on input "Add this card to my payment wallet" at bounding box center [292, 310] width 9 height 9
checkbox input "false"
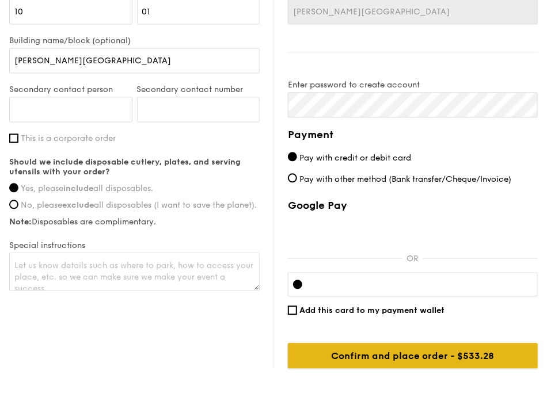
click at [413, 357] on input "Confirm and place order - $561.35" at bounding box center [413, 355] width 250 height 25
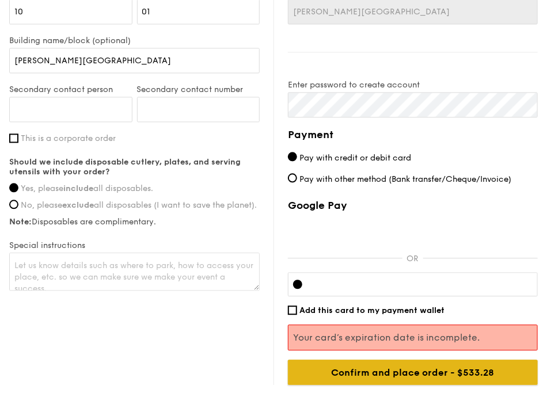
click at [472, 371] on input "Confirm and place order - $561.35" at bounding box center [413, 372] width 250 height 25
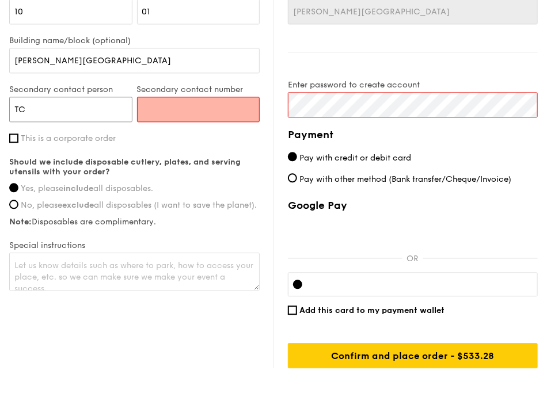
type input "TC"
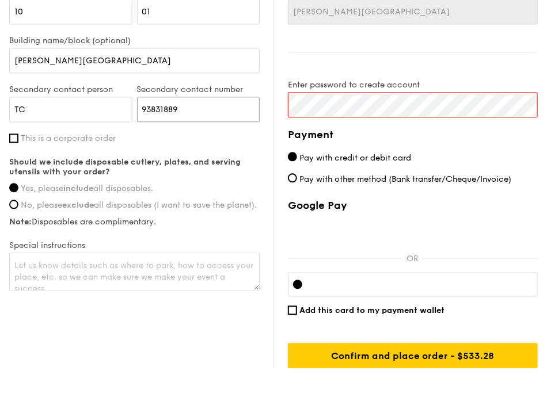
type input "93831889"
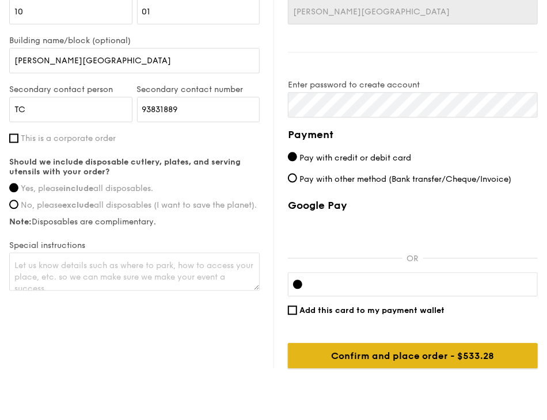
click at [452, 357] on input "Confirm and place order - $561.35" at bounding box center [413, 355] width 250 height 25
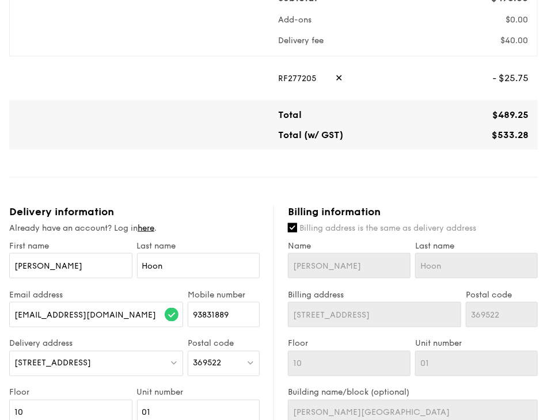
scroll to position [345, 0]
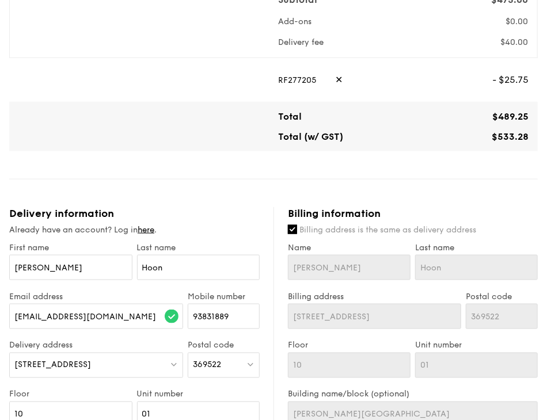
click at [335, 79] on span "✕" at bounding box center [338, 79] width 7 height 25
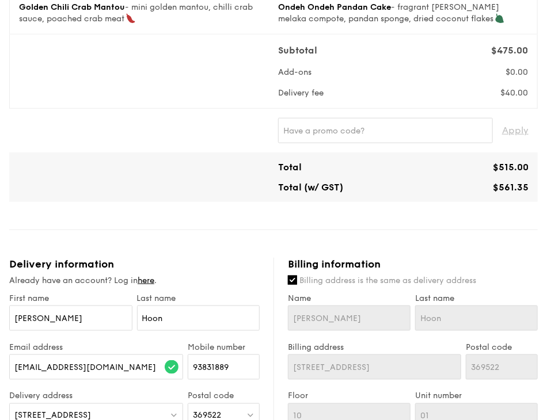
scroll to position [288, 0]
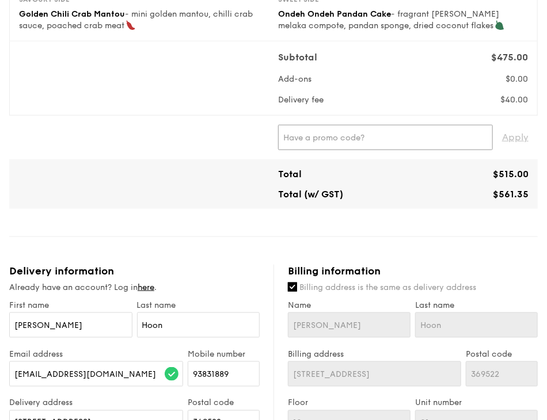
click at [384, 137] on input "text" at bounding box center [385, 137] width 215 height 25
paste input "WELCOMEFEAST"
type input "WELCOMEFEAST"
click at [507, 141] on span "Apply" at bounding box center [515, 137] width 26 height 25
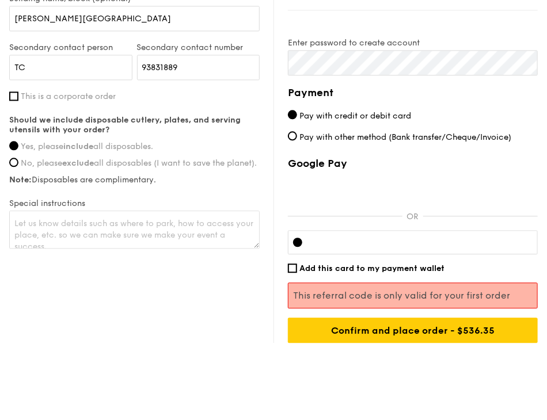
scroll to position [803, 0]
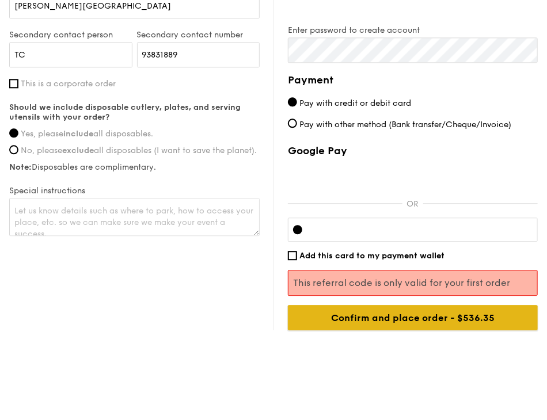
click at [383, 318] on input "Confirm and place order - $561.35" at bounding box center [413, 317] width 250 height 25
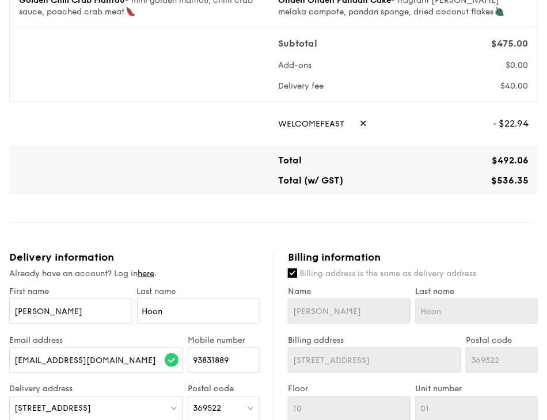
scroll to position [285, 0]
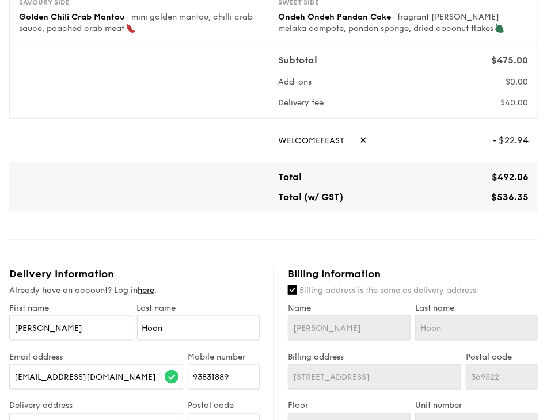
click at [359, 134] on span "✕" at bounding box center [362, 140] width 7 height 25
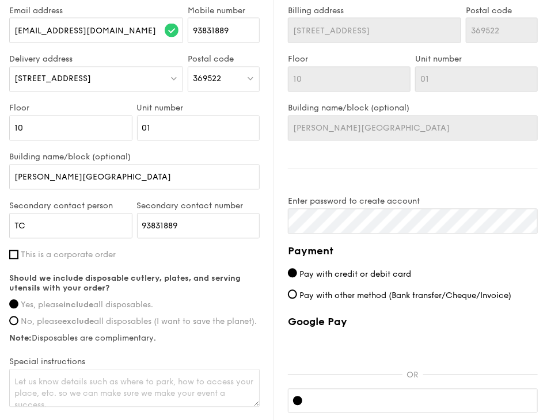
scroll to position [745, 0]
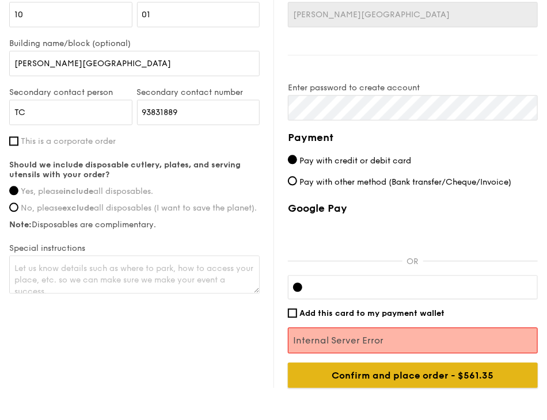
click at [427, 377] on input "Confirm and place order - $561.35" at bounding box center [413, 374] width 250 height 25
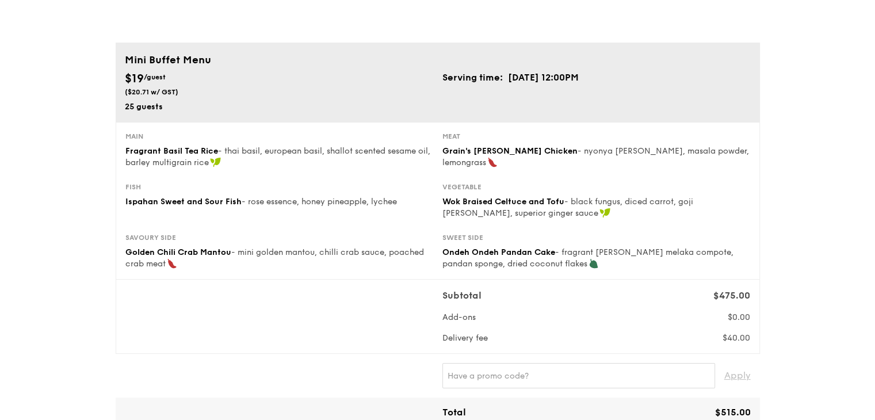
scroll to position [0, 0]
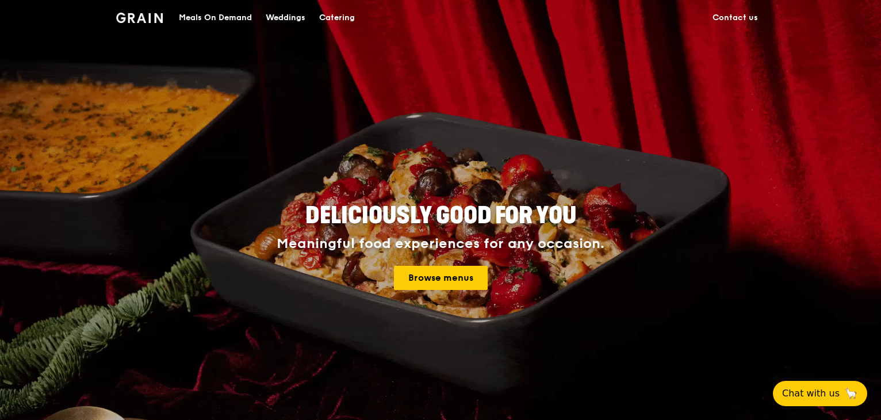
click at [206, 13] on div "Meals On Demand" at bounding box center [215, 18] width 73 height 35
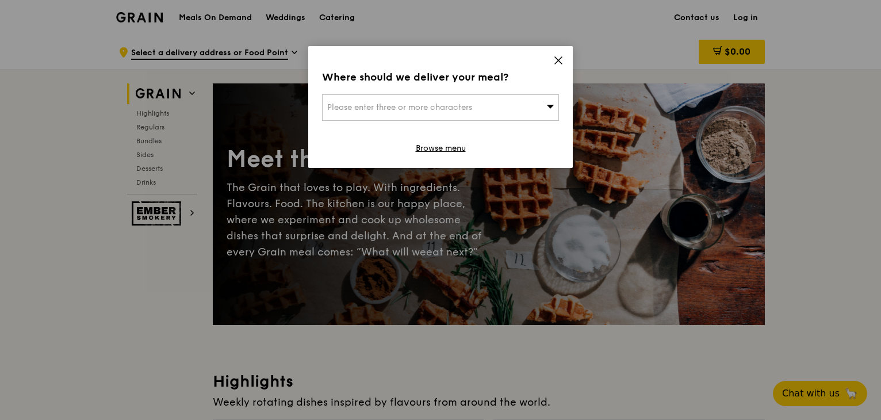
click at [456, 114] on div "Please enter three or more characters" at bounding box center [440, 107] width 237 height 26
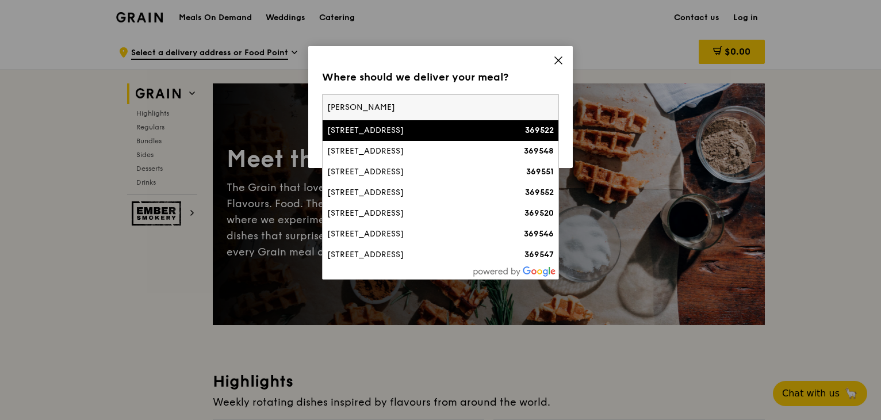
type input "[PERSON_NAME]"
click at [416, 131] on div "[STREET_ADDRESS]" at bounding box center [412, 131] width 170 height 12
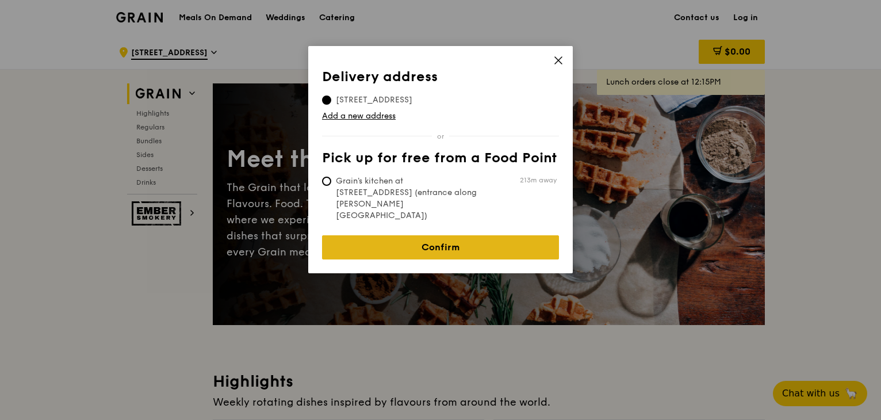
click at [495, 235] on link "Confirm" at bounding box center [440, 247] width 237 height 24
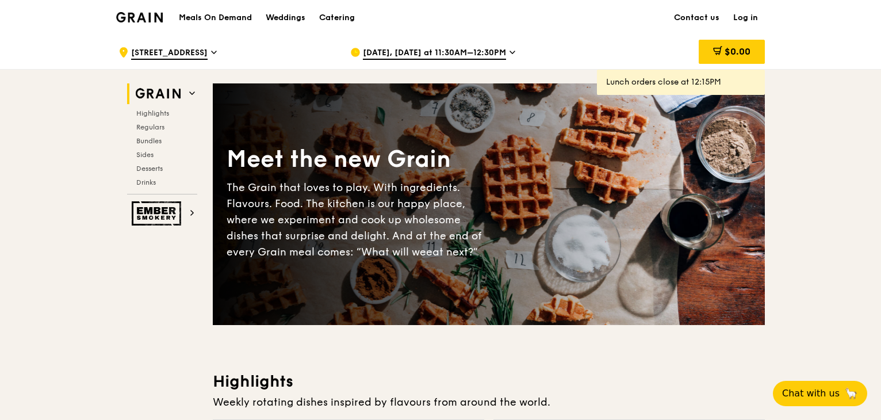
click at [510, 51] on icon at bounding box center [513, 52] width 6 height 10
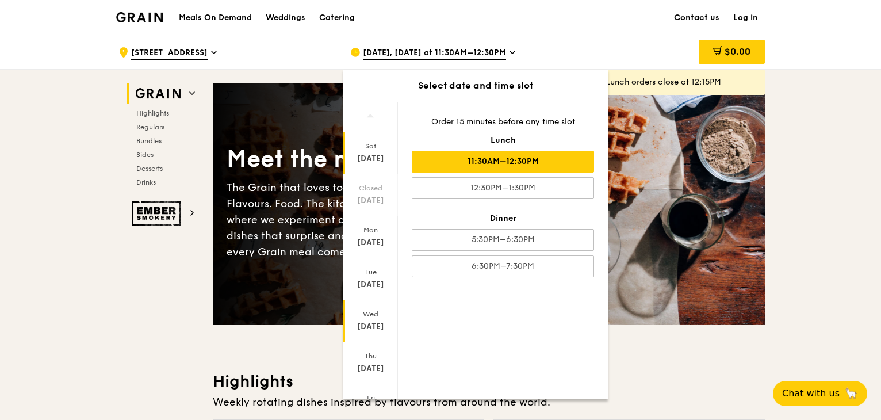
scroll to position [55, 0]
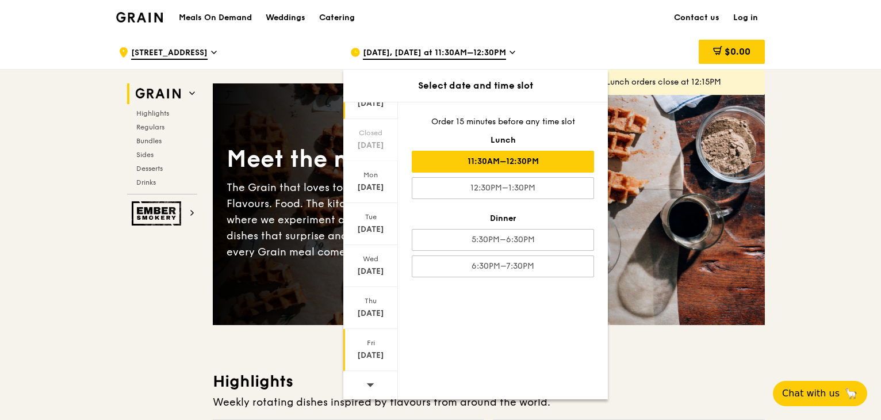
click at [375, 346] on div "Fri Aug 22" at bounding box center [370, 350] width 55 height 42
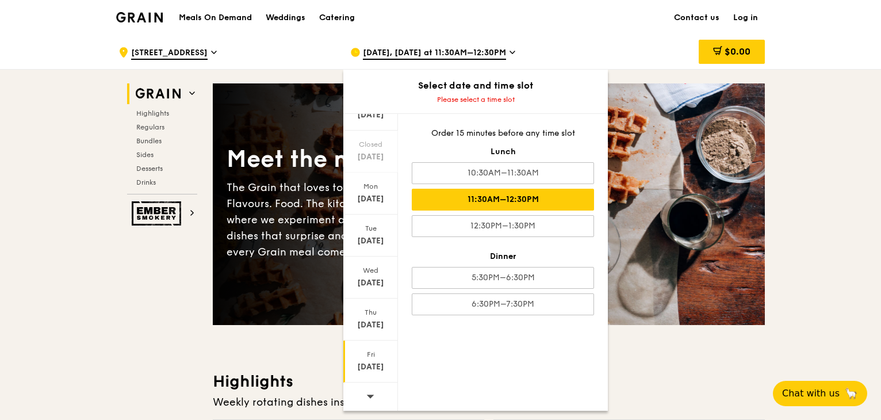
click at [567, 205] on div "11:30AM–12:30PM" at bounding box center [503, 200] width 182 height 22
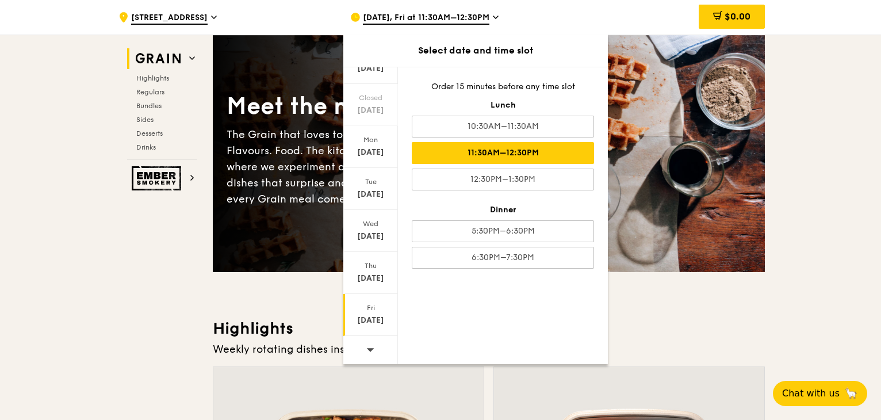
scroll to position [173, 0]
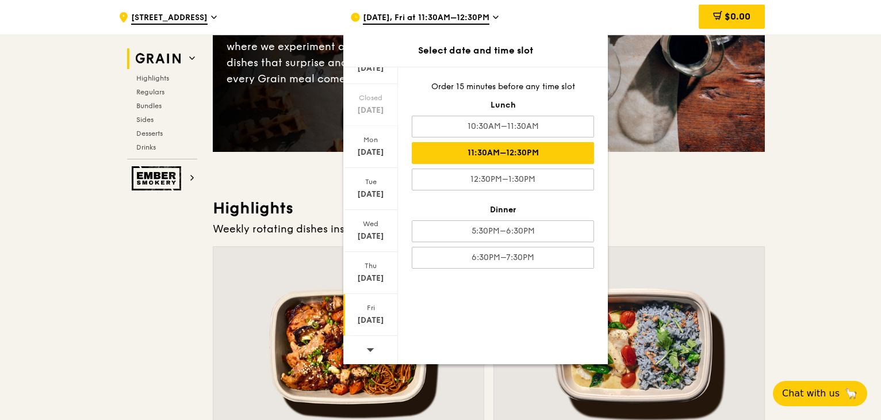
click at [709, 284] on div at bounding box center [629, 347] width 270 height 200
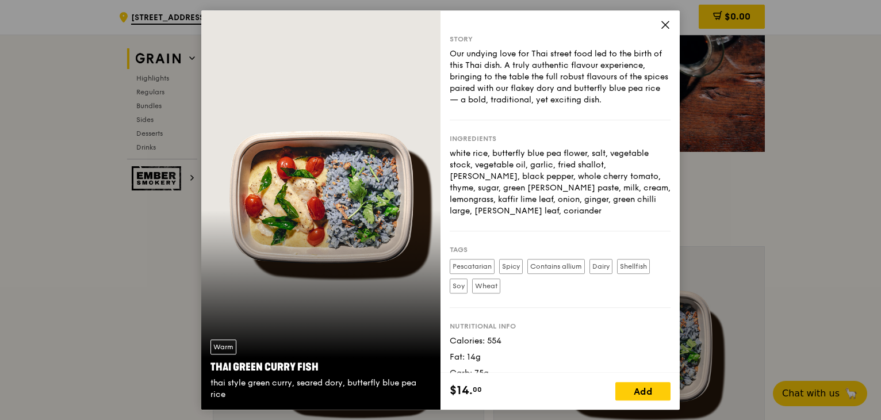
click at [669, 26] on icon at bounding box center [665, 25] width 10 height 10
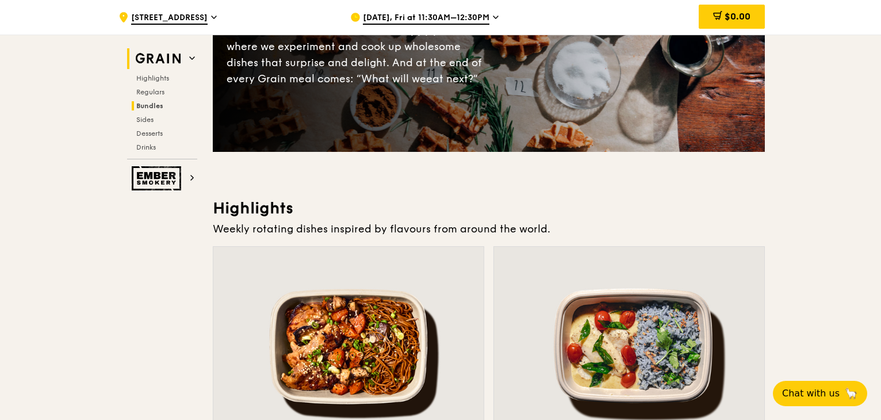
click at [159, 103] on span "Bundles" at bounding box center [149, 106] width 27 height 8
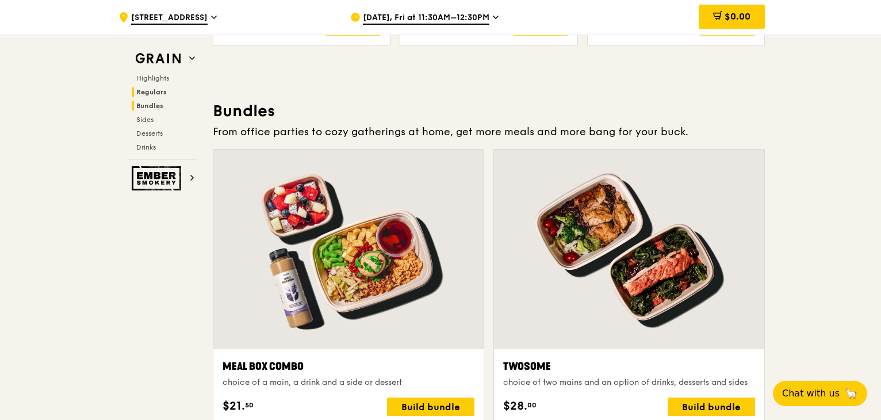
scroll to position [1645, 0]
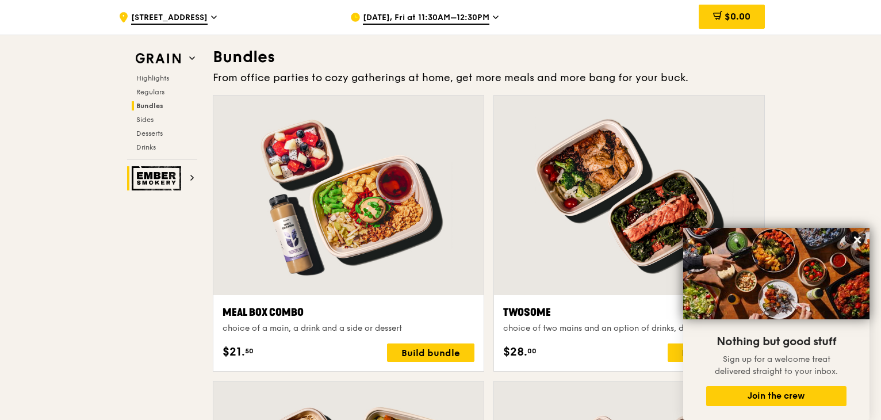
click at [177, 180] on img at bounding box center [158, 178] width 53 height 24
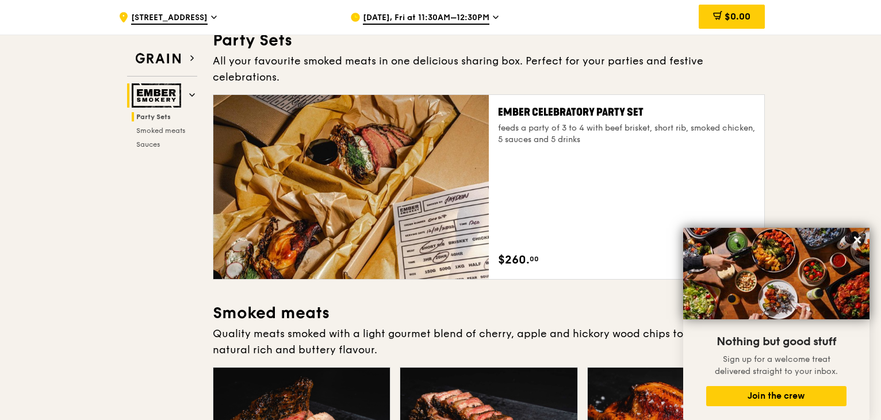
scroll to position [37, 0]
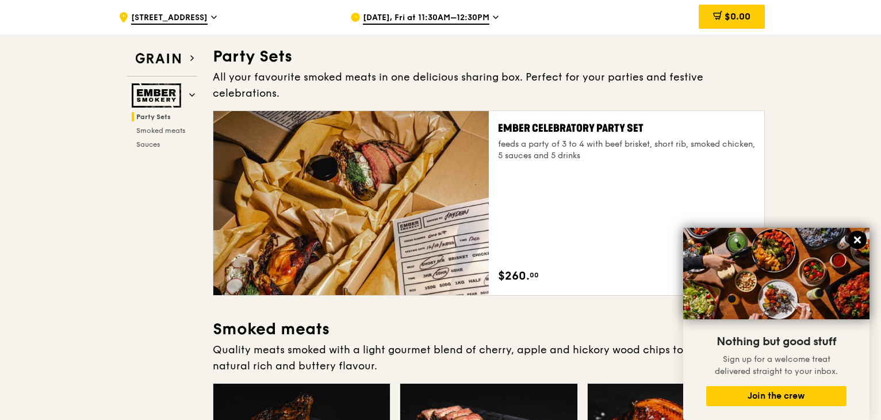
click at [854, 243] on icon at bounding box center [858, 240] width 10 height 10
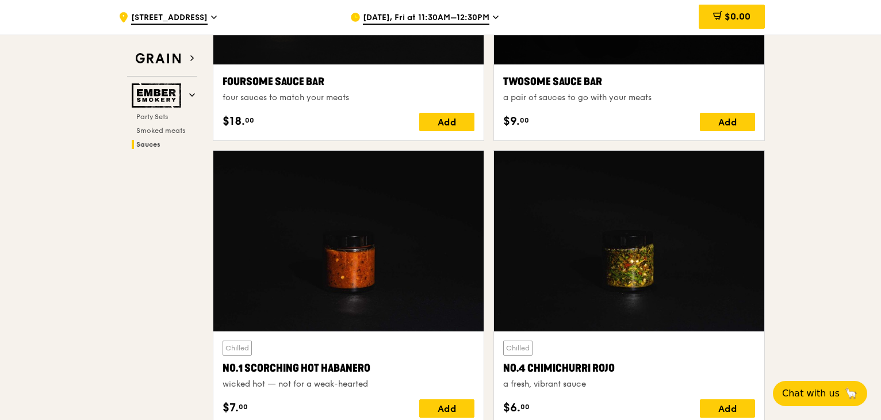
scroll to position [1072, 0]
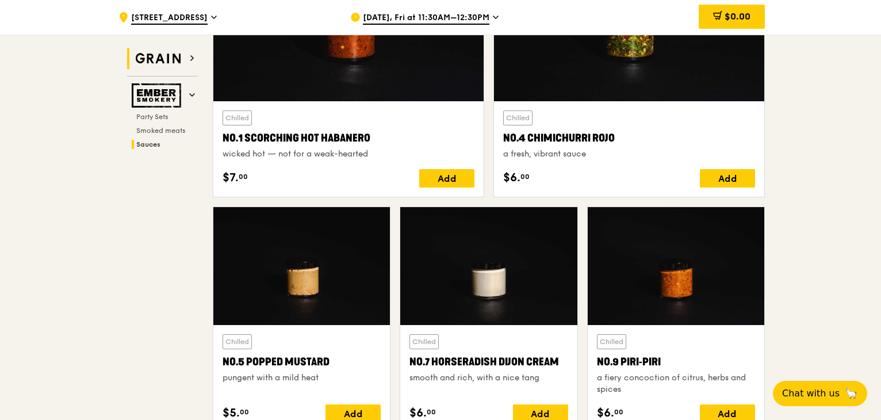
click at [180, 64] on img at bounding box center [158, 58] width 53 height 21
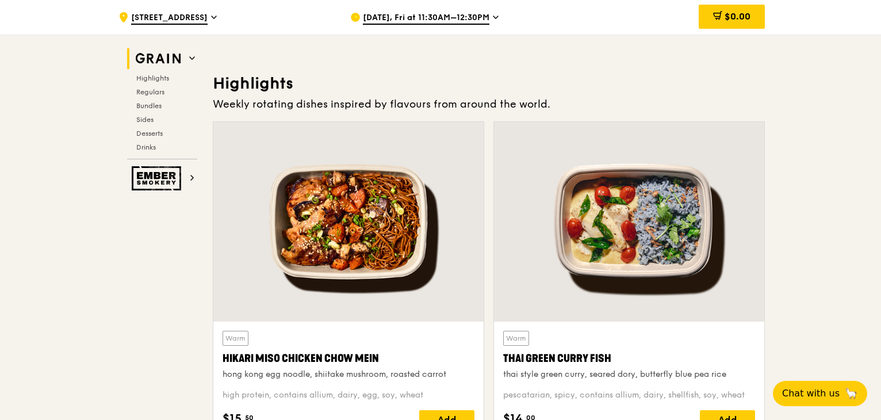
scroll to position [324, 0]
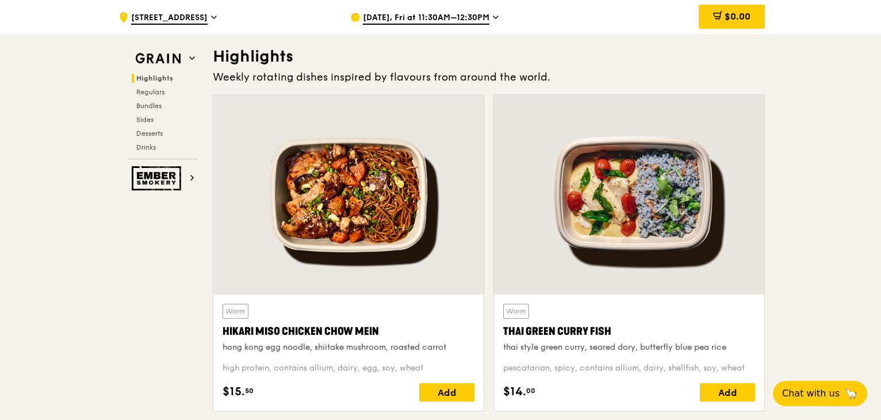
click at [174, 77] on h2 "Highlights" at bounding box center [165, 78] width 66 height 9
click at [165, 92] on span "Regulars" at bounding box center [151, 92] width 30 height 8
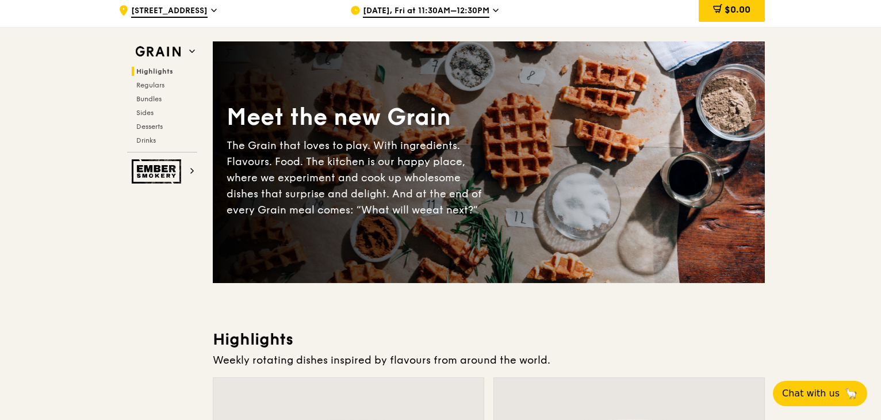
scroll to position [0, 0]
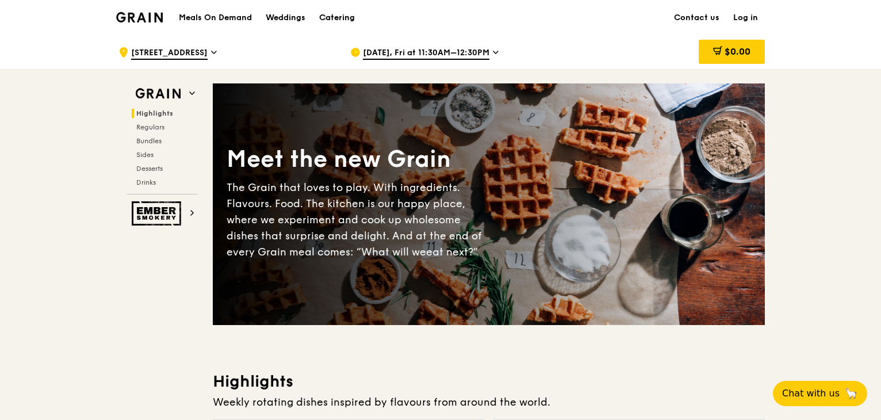
click at [324, 16] on div "Catering" at bounding box center [337, 18] width 36 height 35
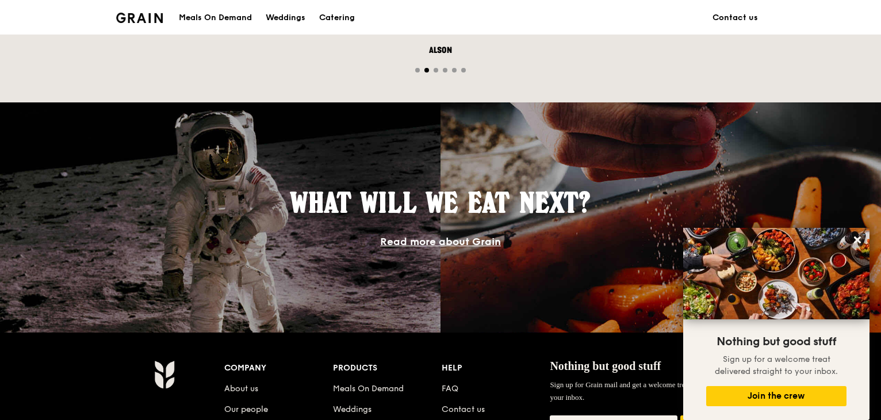
scroll to position [1095, 0]
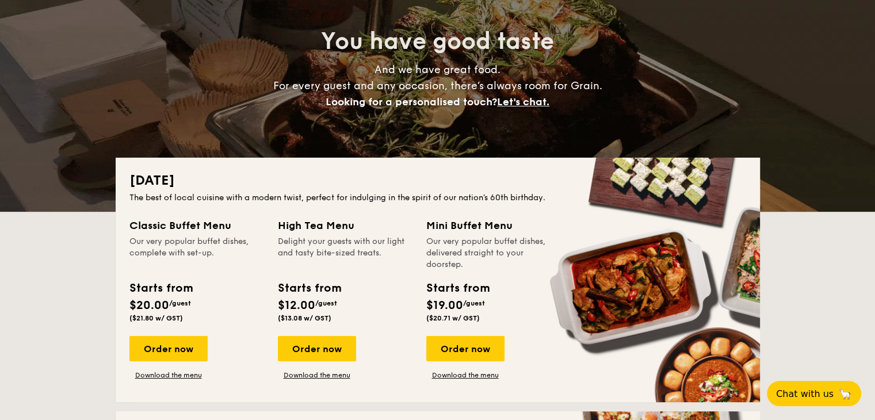
scroll to position [115, 0]
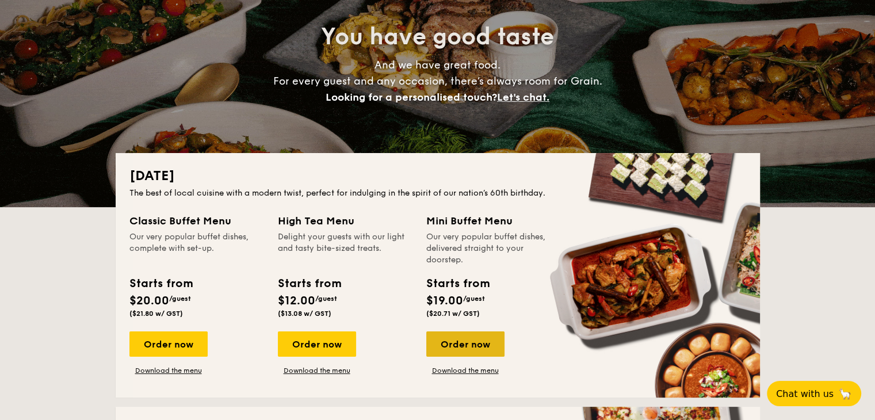
click at [490, 348] on div "Order now" at bounding box center [465, 343] width 78 height 25
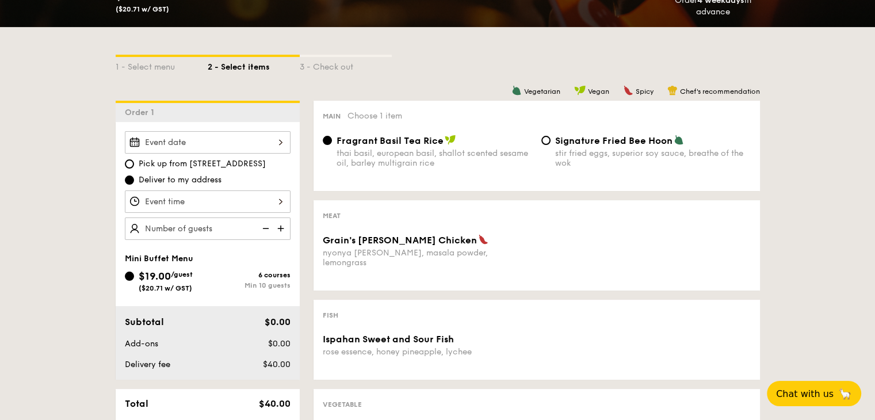
scroll to position [230, 0]
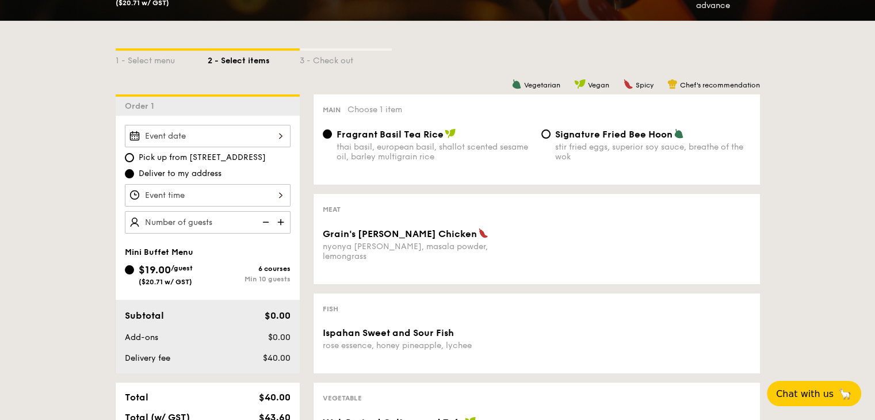
click at [213, 139] on div at bounding box center [208, 136] width 166 height 22
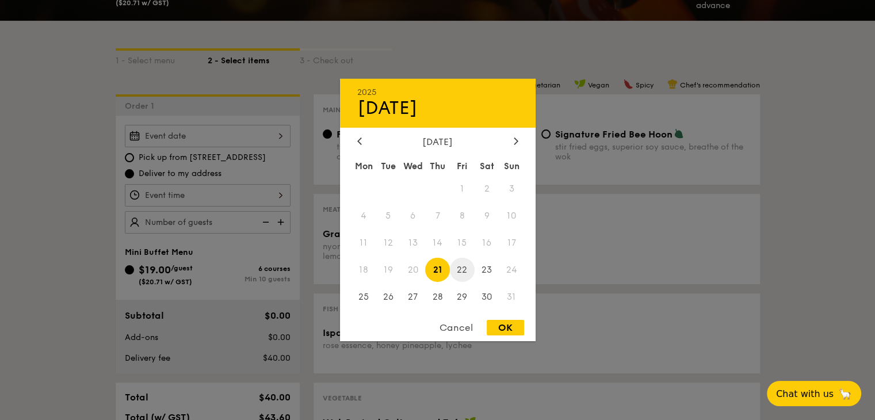
click at [460, 272] on span "22" at bounding box center [462, 269] width 25 height 25
drag, startPoint x: 510, startPoint y: 333, endPoint x: 447, endPoint y: 304, distance: 69.5
click at [510, 334] on div "OK" at bounding box center [505, 328] width 37 height 16
type input "[DATE]"
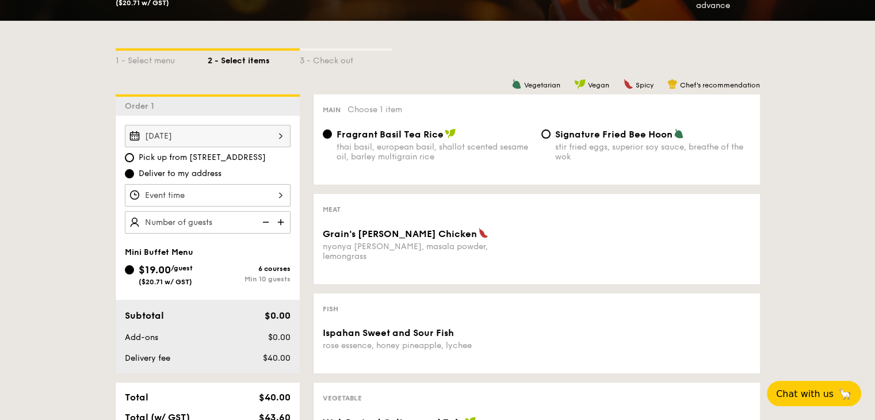
click at [270, 189] on div at bounding box center [208, 195] width 166 height 22
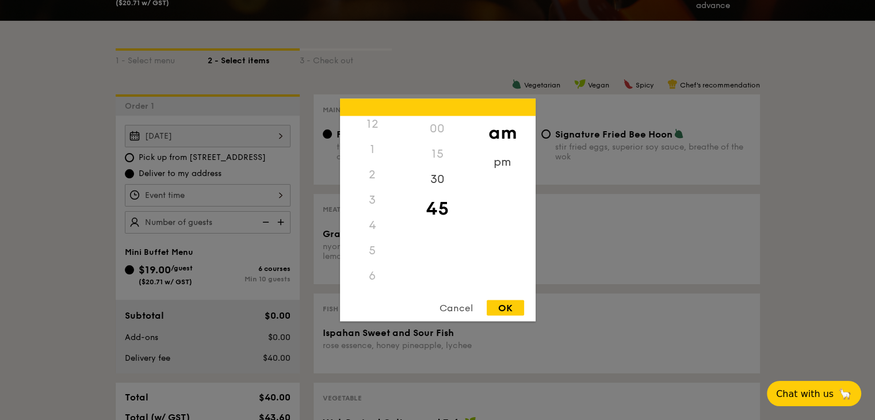
scroll to position [0, 0]
click at [378, 134] on div "12" at bounding box center [372, 128] width 65 height 25
click at [366, 127] on div "12" at bounding box center [372, 128] width 65 height 25
click at [487, 161] on div "pm" at bounding box center [502, 166] width 65 height 33
drag, startPoint x: 380, startPoint y: 127, endPoint x: 407, endPoint y: 128, distance: 27.6
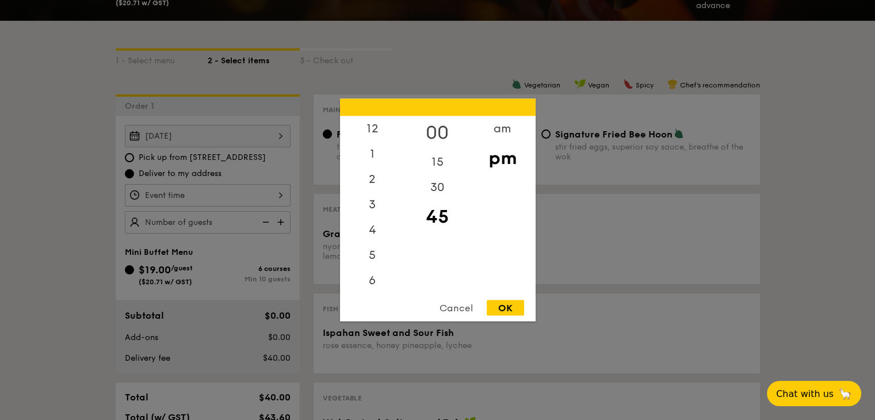
click at [380, 128] on div "12" at bounding box center [372, 128] width 65 height 25
click at [432, 130] on div "00" at bounding box center [437, 132] width 65 height 33
click at [506, 306] on div "OK" at bounding box center [505, 308] width 37 height 16
type input "12:00PM"
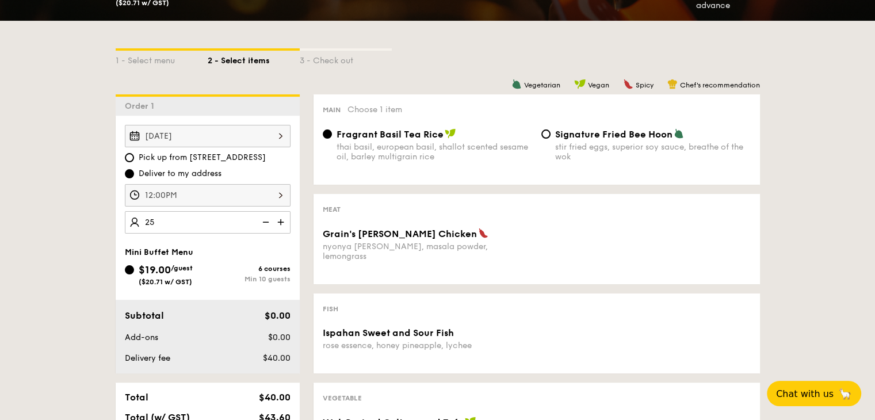
type input "25 guests"
click at [238, 301] on div "Subtotal $0.00 Add-ons $0.00 Delivery fee $40.00" at bounding box center [208, 337] width 184 height 74
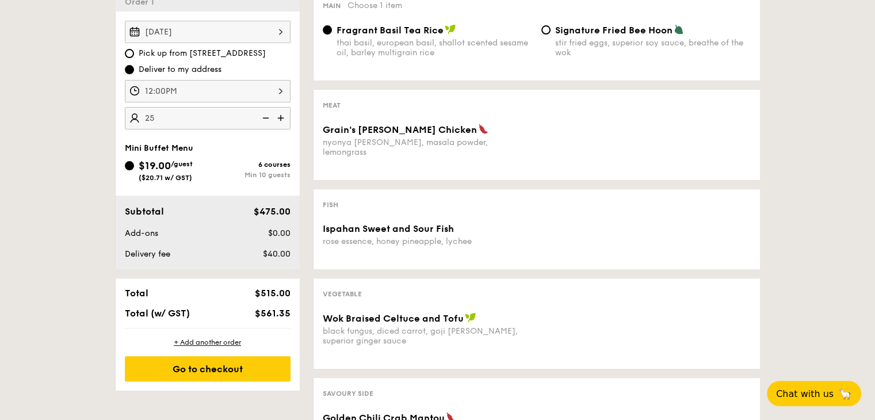
scroll to position [403, 0]
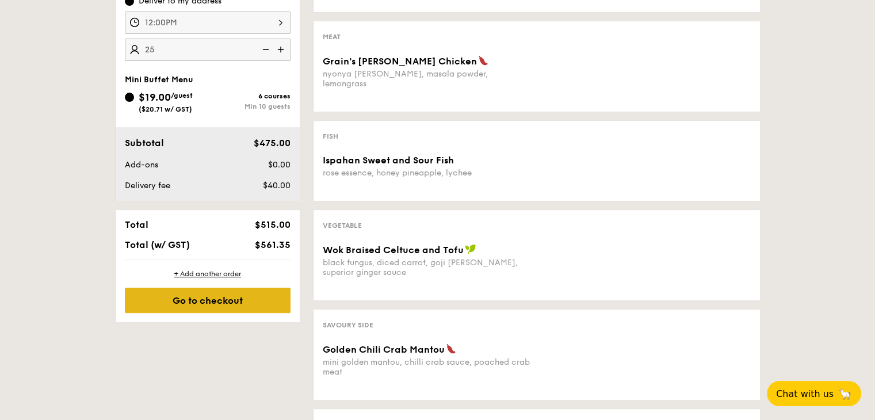
click at [235, 296] on div "Go to checkout" at bounding box center [208, 300] width 166 height 25
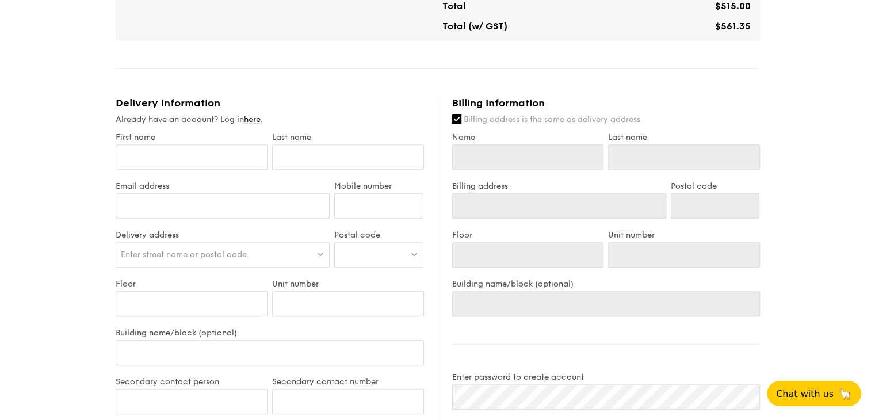
scroll to position [460, 0]
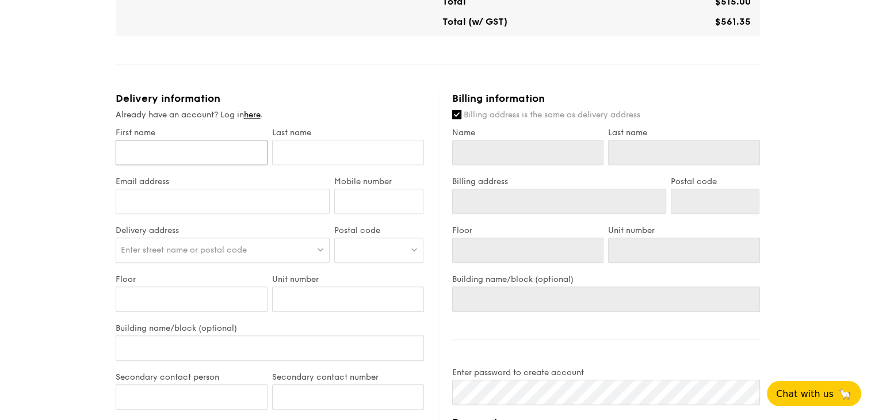
click at [185, 141] on input "First name" at bounding box center [192, 152] width 152 height 25
type input "[PERSON_NAME]"
type input "Hoon"
type input "[EMAIL_ADDRESS][DOMAIN_NAME]"
type input "93831889"
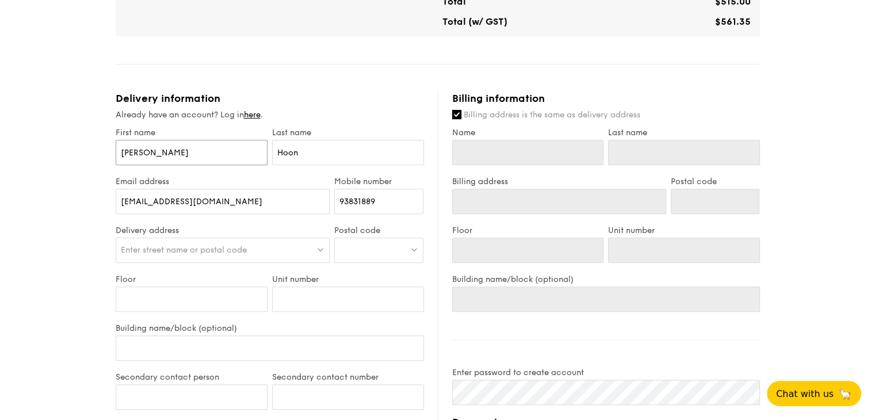
type input "[PERSON_NAME]"
type input "Hoon"
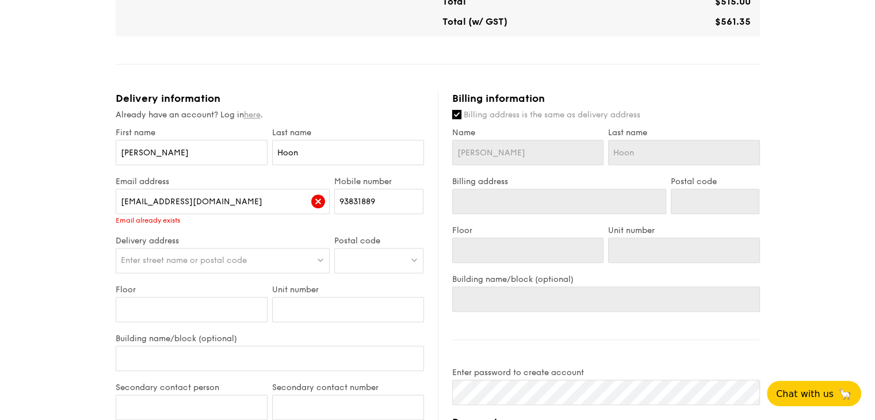
click at [250, 113] on link "here" at bounding box center [252, 115] width 17 height 10
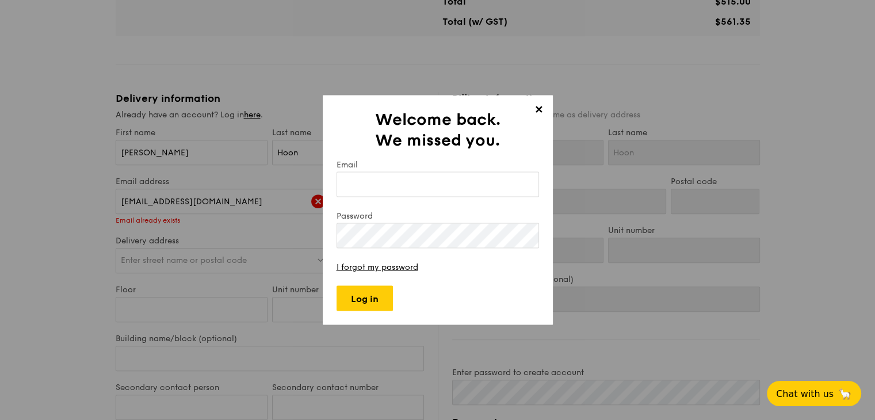
click at [397, 181] on input "Email" at bounding box center [438, 184] width 203 height 25
type input "[EMAIL_ADDRESS][DOMAIN_NAME]"
click at [380, 300] on input "Log in" at bounding box center [365, 298] width 56 height 25
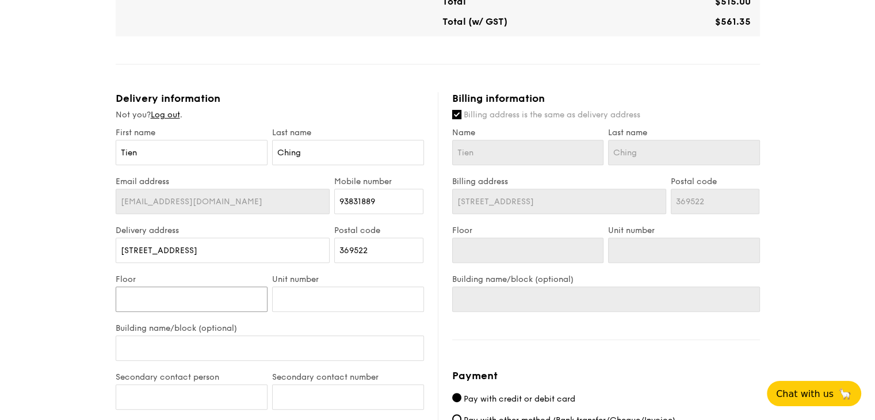
click at [158, 308] on input "Floor" at bounding box center [192, 299] width 152 height 25
type input "1"
type input "10"
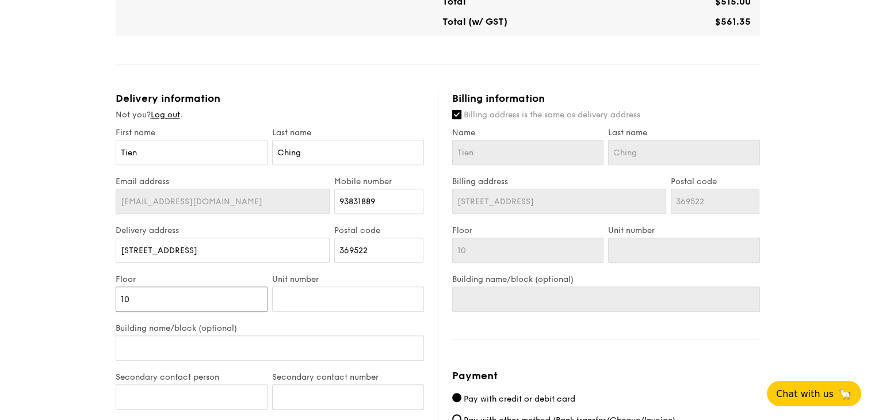
type input "10"
type input "0"
type input "01"
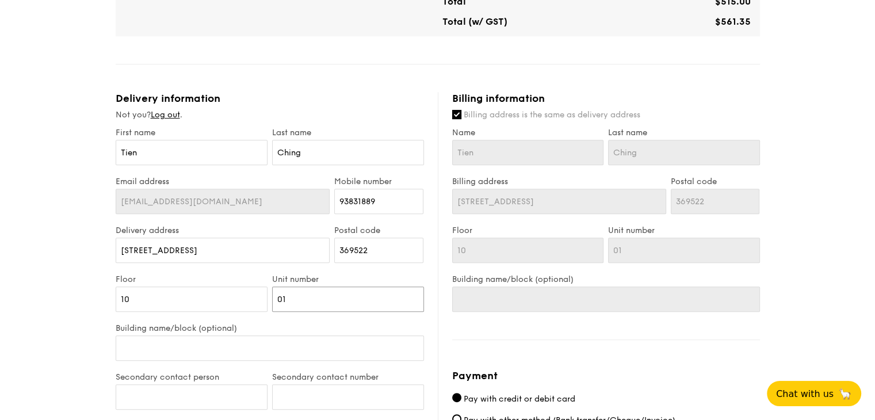
type input "01"
paste input "WELCOMEFEAST"
type input "WELCOMEFEAST"
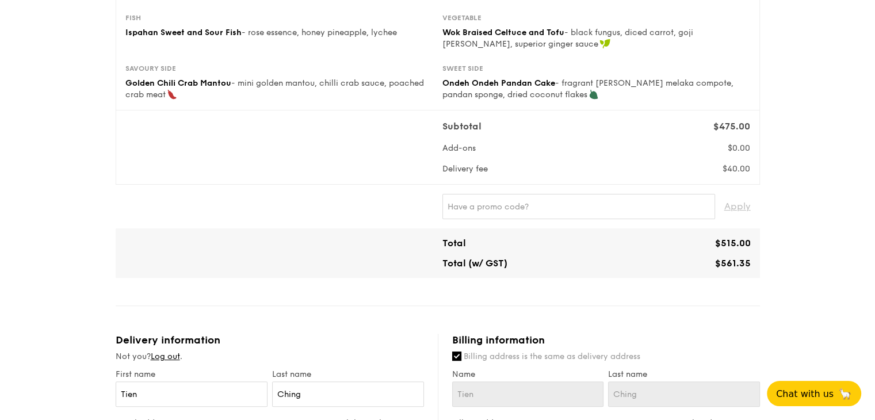
scroll to position [288, 0]
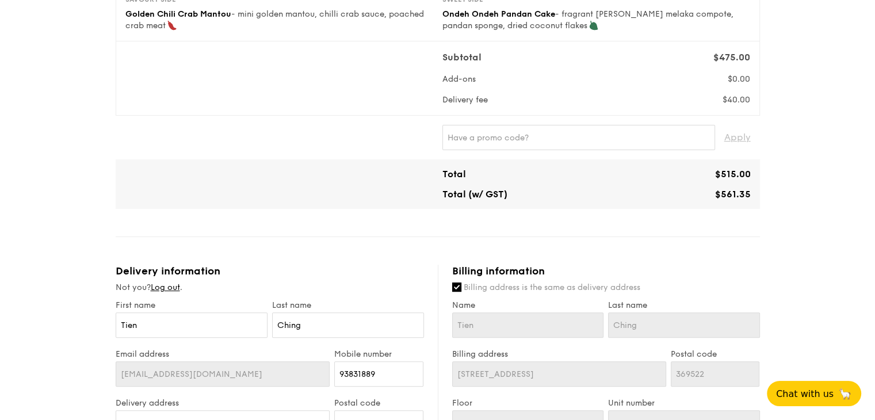
type input "WELCOMEFEAST"
click at [571, 135] on input "text" at bounding box center [578, 137] width 273 height 25
paste input "WELCOMEFEAST"
type input "WELCOMEFEAST"
click at [739, 139] on span "Apply" at bounding box center [737, 137] width 26 height 25
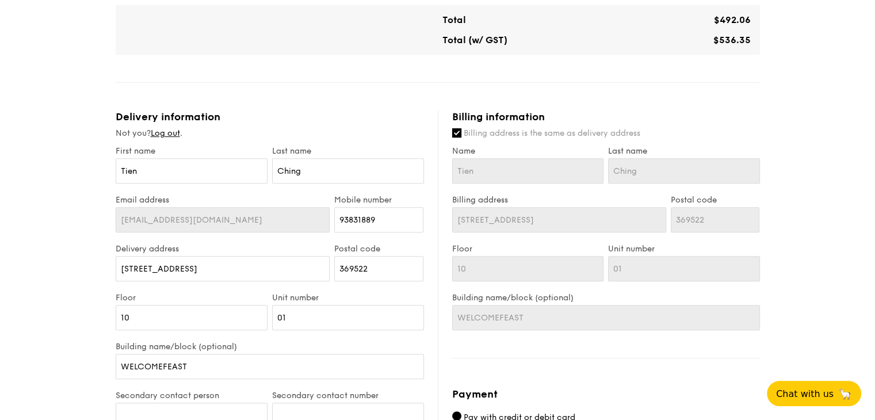
scroll to position [460, 0]
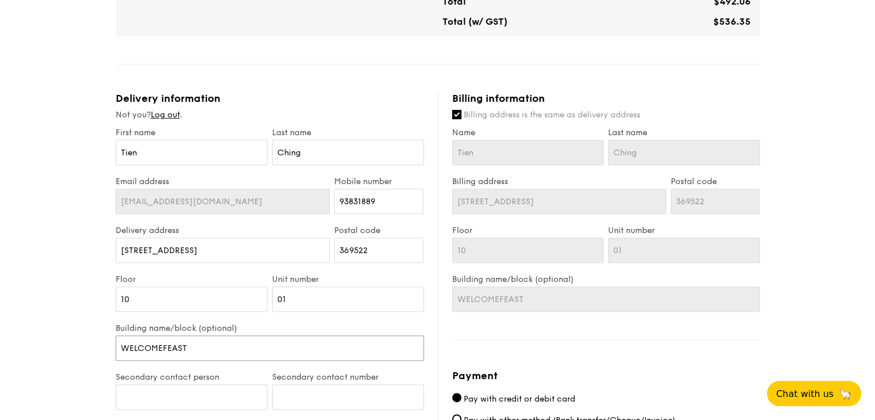
drag, startPoint x: 200, startPoint y: 350, endPoint x: 66, endPoint y: 350, distance: 134.1
click at [66, 350] on div "1 - Select menu 2 - Select items 3 - Check out Mini Buffet Menu $19 /guest ($20…" at bounding box center [437, 98] width 875 height 1116
type input "T"
type input "Ta"
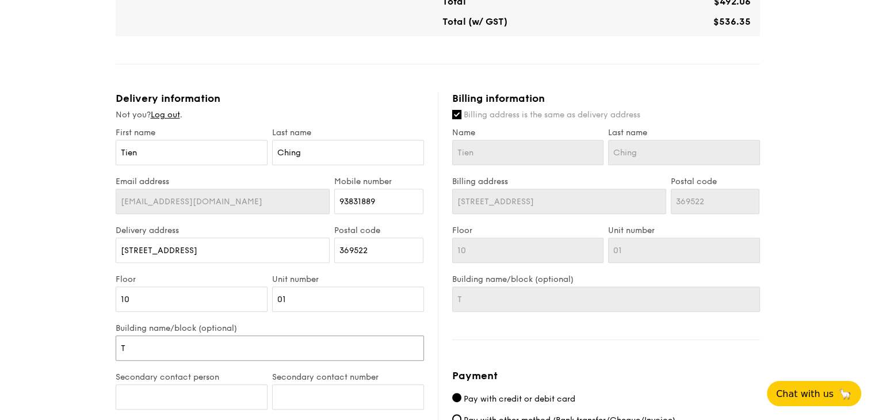
type input "Ta"
type input "Tai"
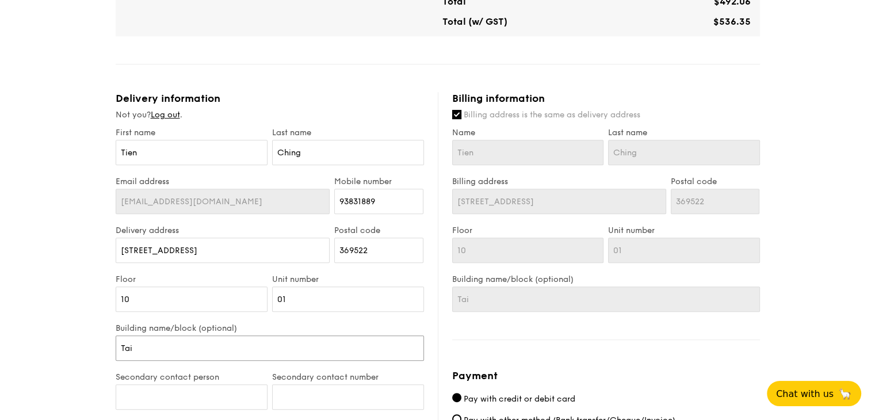
type input "Tai S"
type input "Tai Se"
type input "Tai Sen"
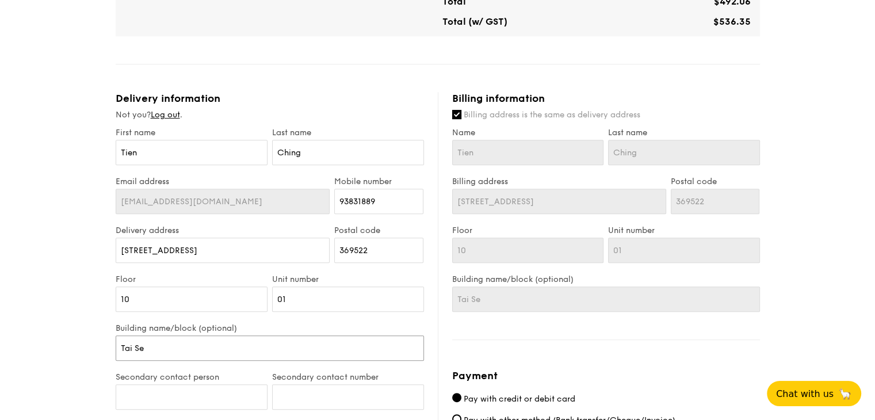
type input "Tai Sen"
type input "Tai Seng"
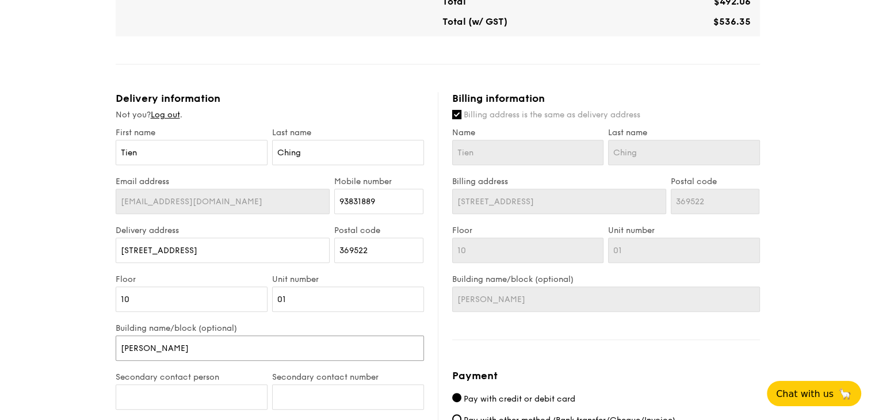
type input "Tai Seng C"
type input "Tai Seng Ce"
type input "Tai Seng Cen"
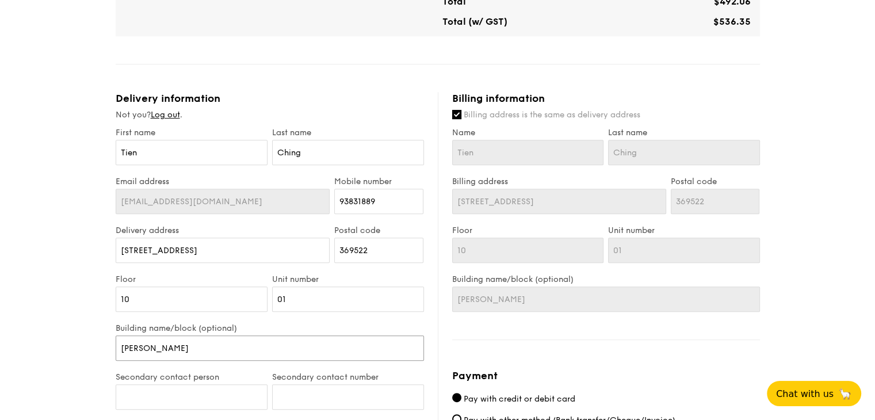
type input "Tai Seng Cen"
type input "Tai Seng Cent"
type input "Tai Seng Cente"
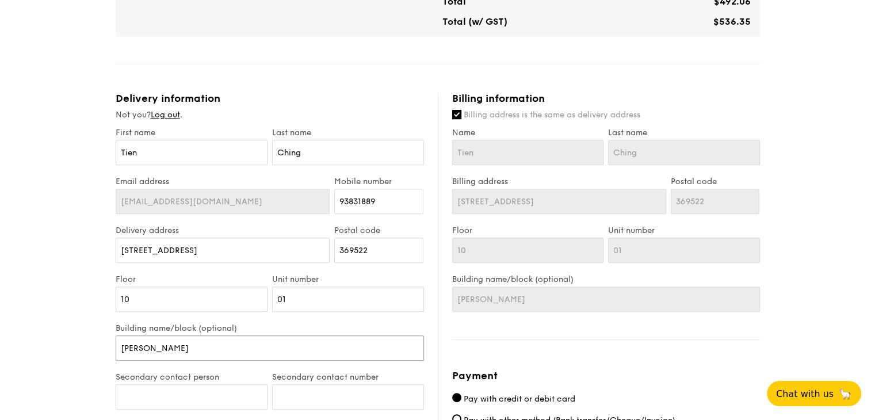
type input "Tai Seng Center"
drag, startPoint x: 190, startPoint y: 349, endPoint x: 70, endPoint y: 342, distance: 121.1
click at [70, 342] on div "1 - Select menu 2 - Select items 3 - Check out Mini Buffet Menu $19 /guest ($20…" at bounding box center [437, 98] width 875 height 1116
paste input "re"
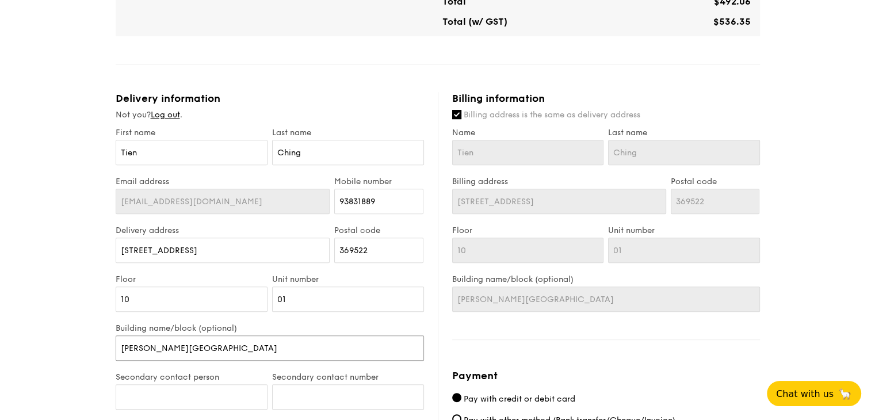
type input "[PERSON_NAME][GEOGRAPHIC_DATA]"
click at [587, 342] on div "Billing information Billing address is the same as delivery address Name Tien L…" at bounding box center [599, 350] width 322 height 517
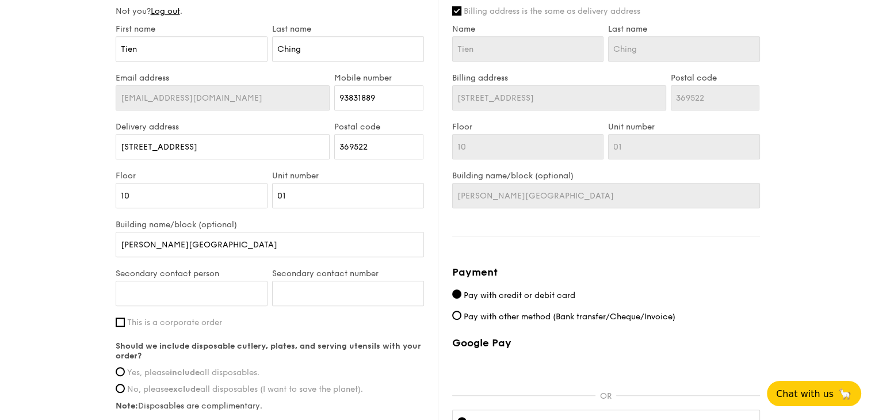
scroll to position [575, 0]
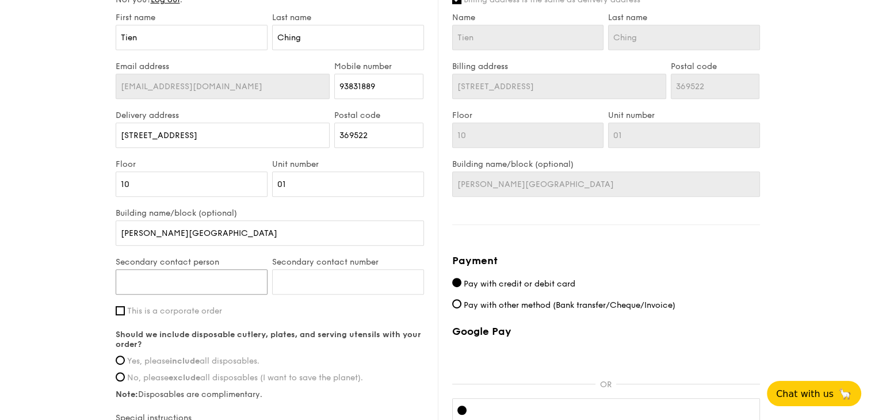
click at [228, 277] on input "Secondary contact person" at bounding box center [192, 281] width 152 height 25
type input "Tien Ching Hoon"
type input "93831889"
click at [164, 360] on span "Yes, please include all disposables." at bounding box center [193, 361] width 132 height 10
click at [125, 360] on input "Yes, please include all disposables." at bounding box center [120, 360] width 9 height 9
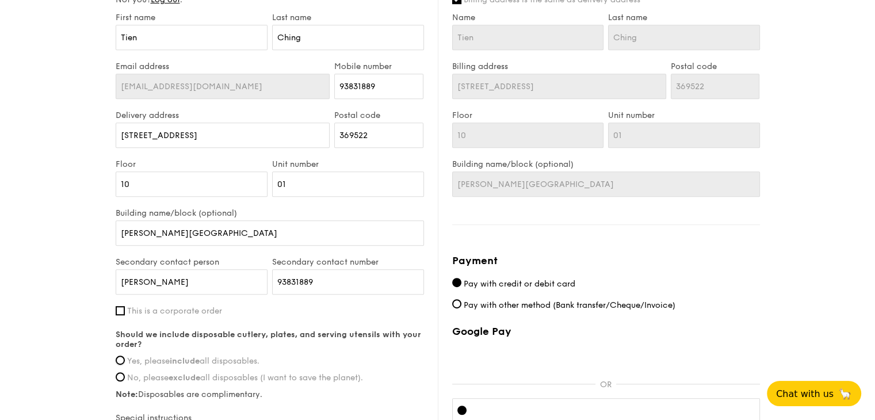
radio input "true"
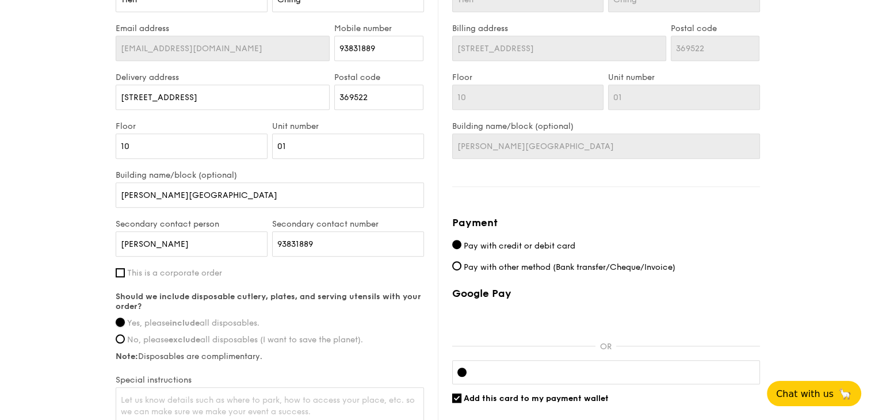
scroll to position [633, 0]
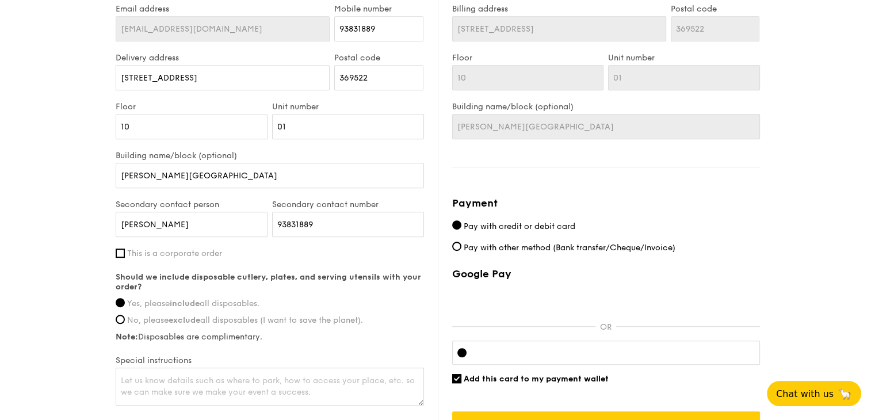
click at [610, 345] on div at bounding box center [606, 353] width 308 height 24
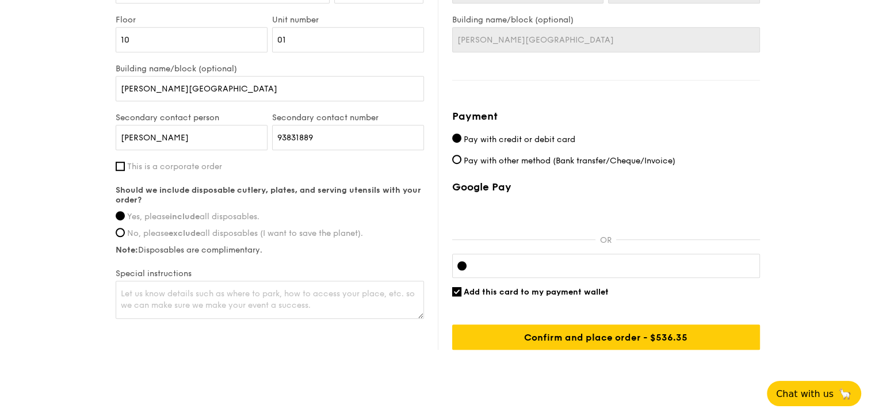
scroll to position [739, 0]
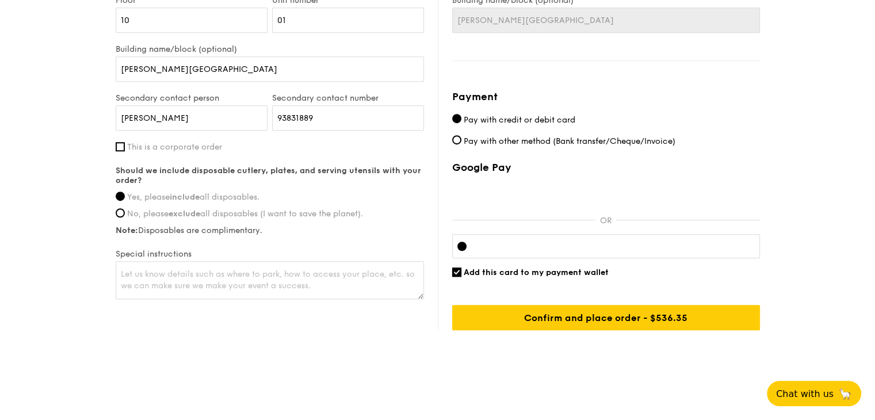
click at [537, 268] on span "Add this card to my payment wallet" at bounding box center [536, 273] width 145 height 10
click at [461, 268] on input "Add this card to my payment wallet" at bounding box center [456, 272] width 9 height 9
checkbox input "false"
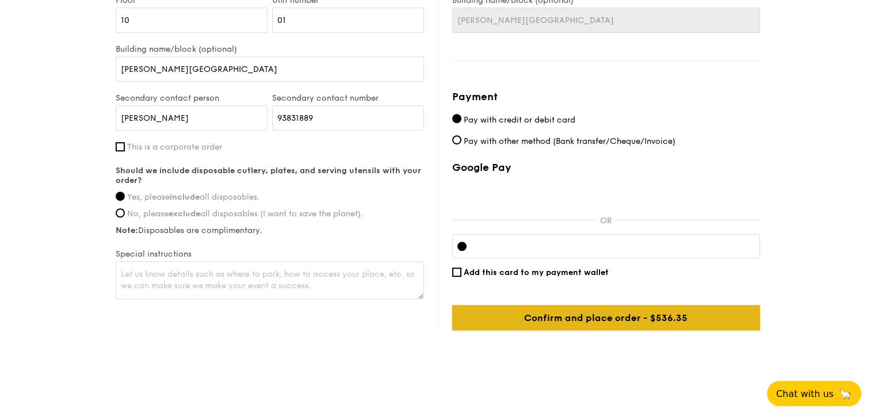
click at [543, 314] on input "Confirm and place order - $561.35" at bounding box center [606, 317] width 308 height 25
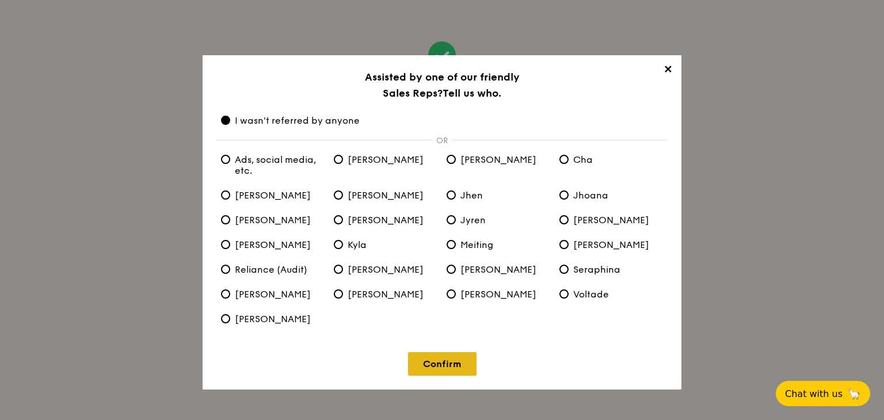
click at [429, 365] on link "Confirm" at bounding box center [442, 364] width 68 height 24
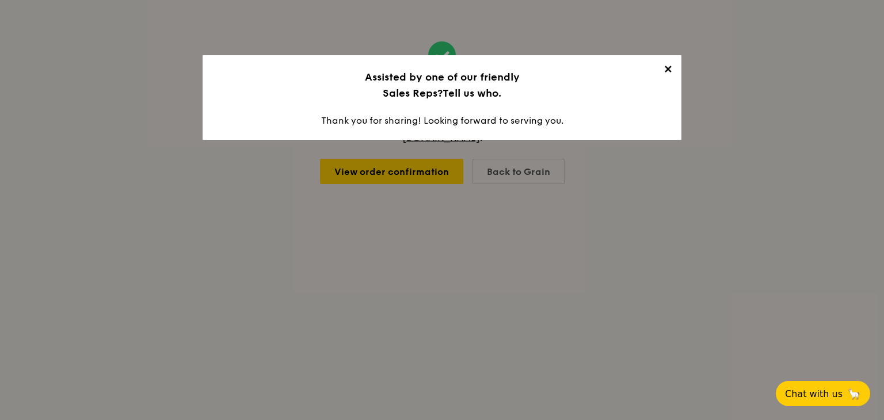
click at [665, 70] on span "✕" at bounding box center [667, 71] width 16 height 16
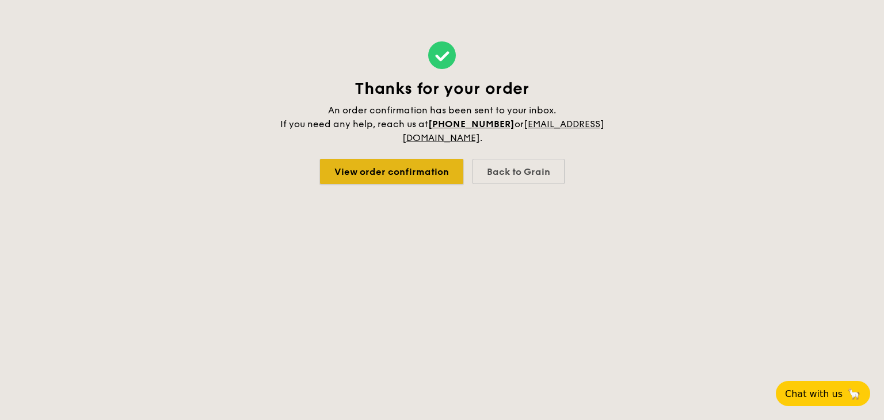
click at [405, 170] on link "View order confirmation" at bounding box center [391, 171] width 143 height 25
